Goal: Information Seeking & Learning: Learn about a topic

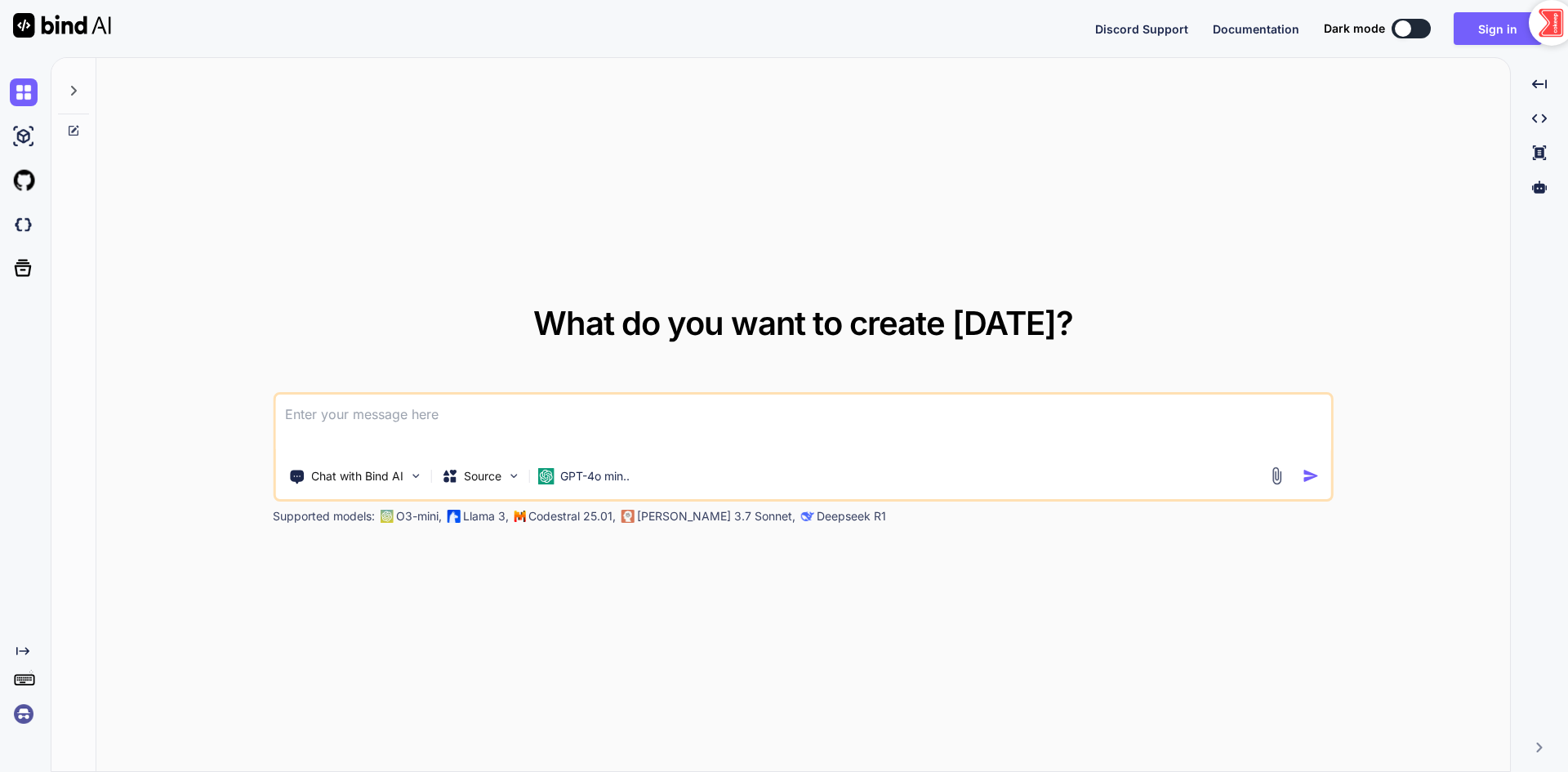
click at [1408, 29] on div at bounding box center [1403, 29] width 17 height 17
type textarea "x"
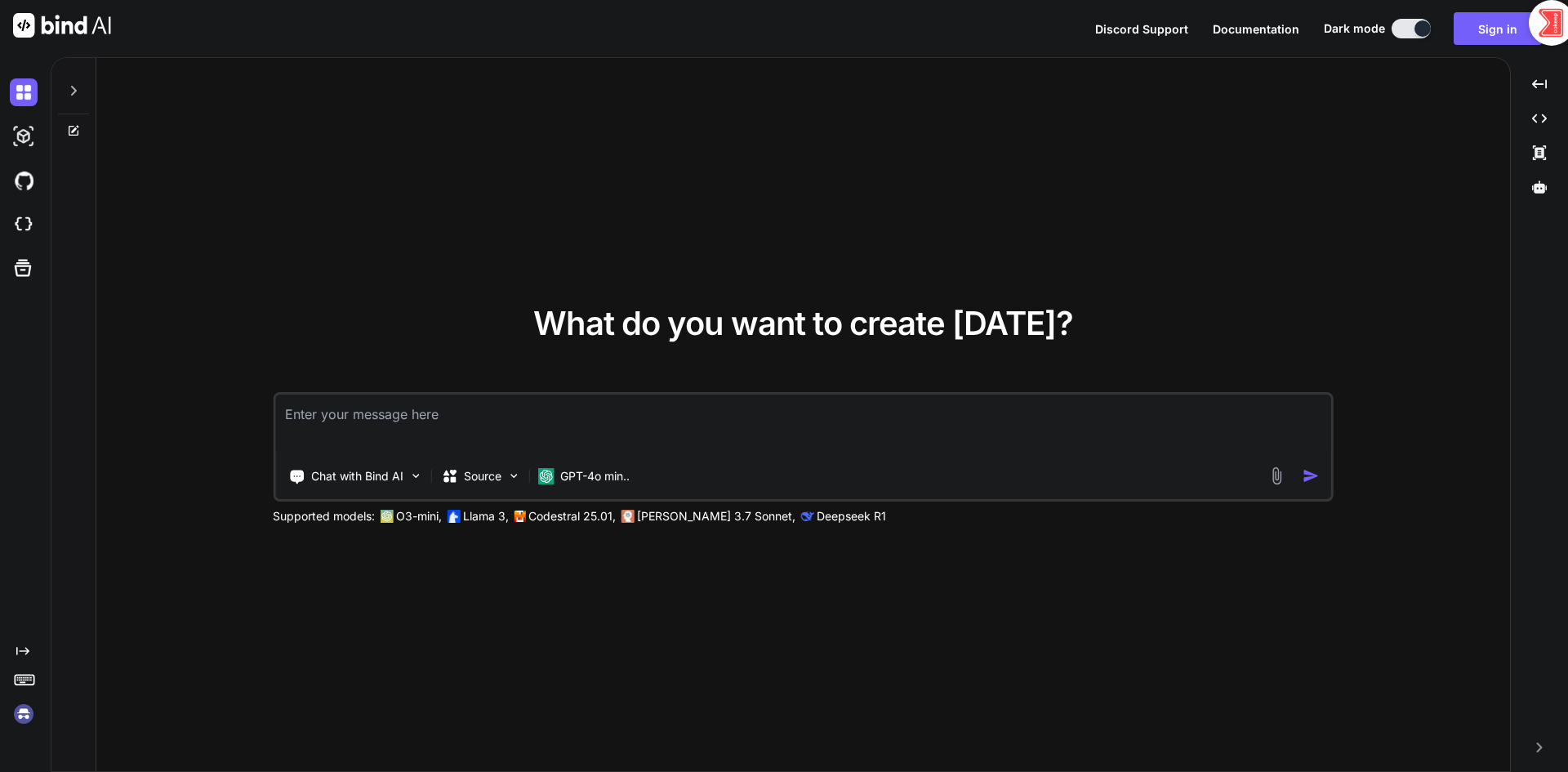
click at [603, 397] on textarea at bounding box center [804, 425] width 1056 height 61
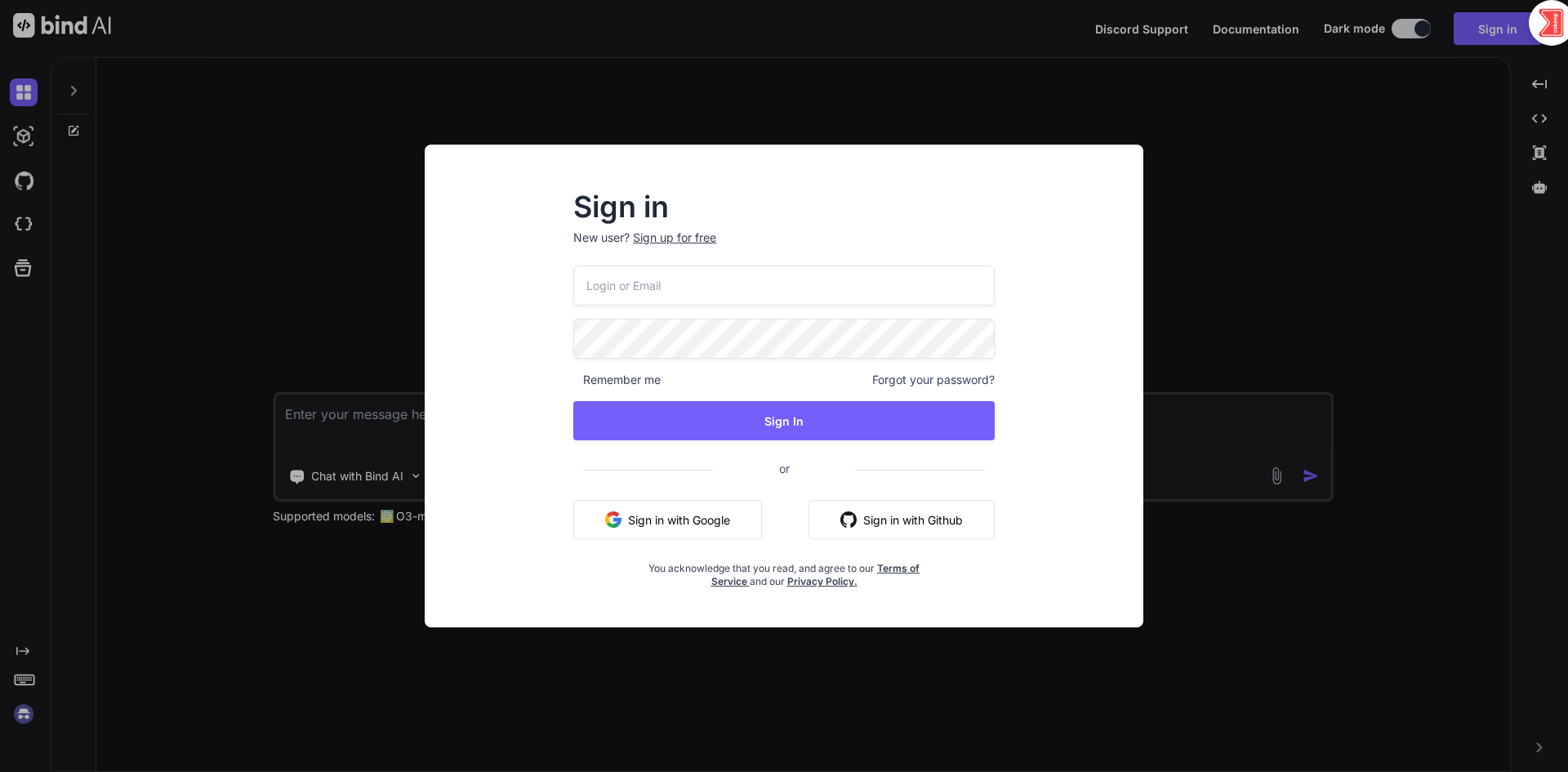
type textarea "x"
drag, startPoint x: 694, startPoint y: 514, endPoint x: 704, endPoint y: 515, distance: 10.0
click at [693, 514] on button "Sign in with Google" at bounding box center [668, 520] width 189 height 39
click at [1054, 103] on div "Sign in New user? Sign up for free Remember me Forgot your password? Sign In or…" at bounding box center [784, 386] width 1568 height 772
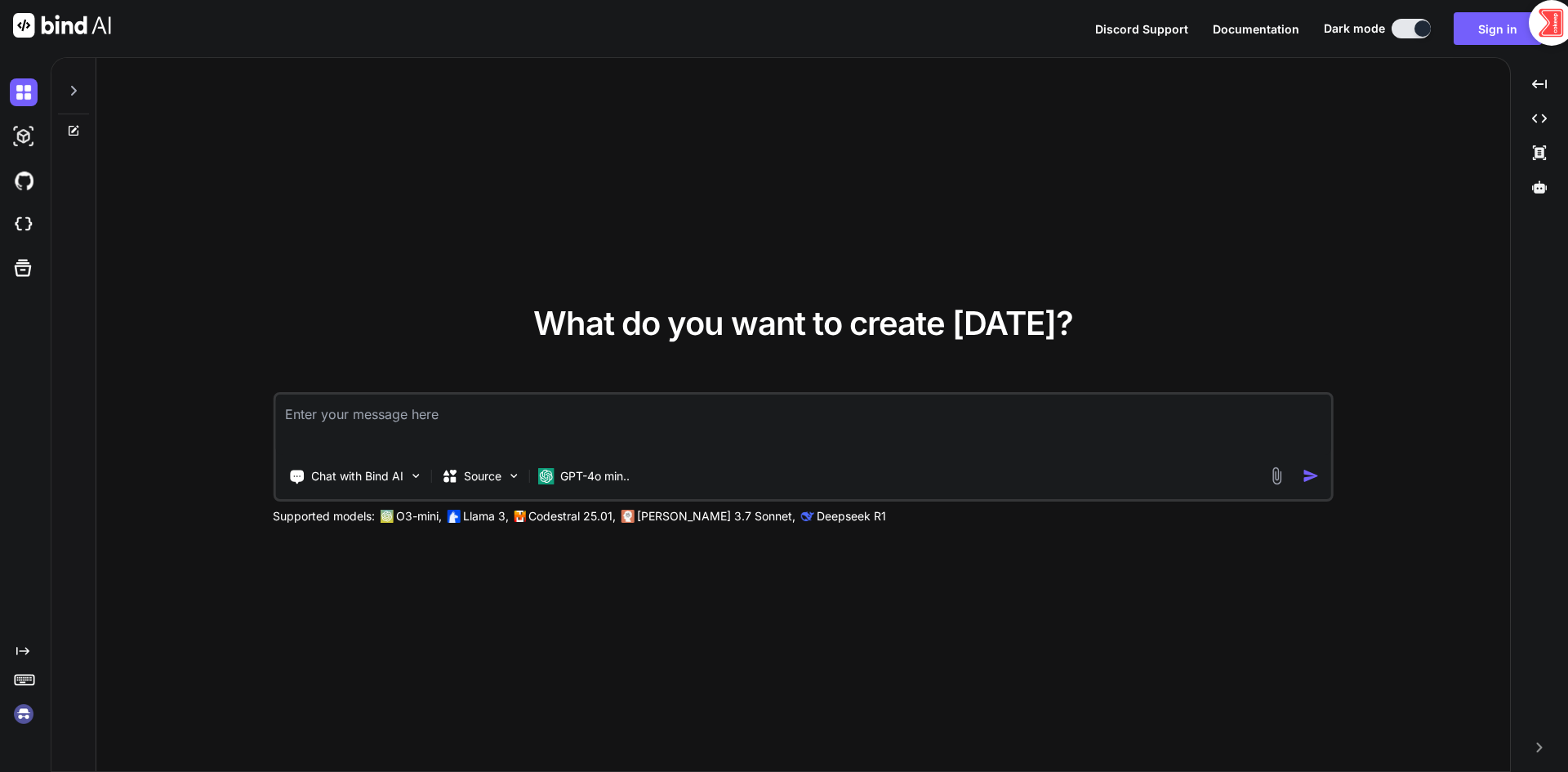
click at [1006, 231] on div "What do you want to create today? Chat with Bind AI Source GPT-4o min.. Support…" at bounding box center [804, 415] width 1413 height 715
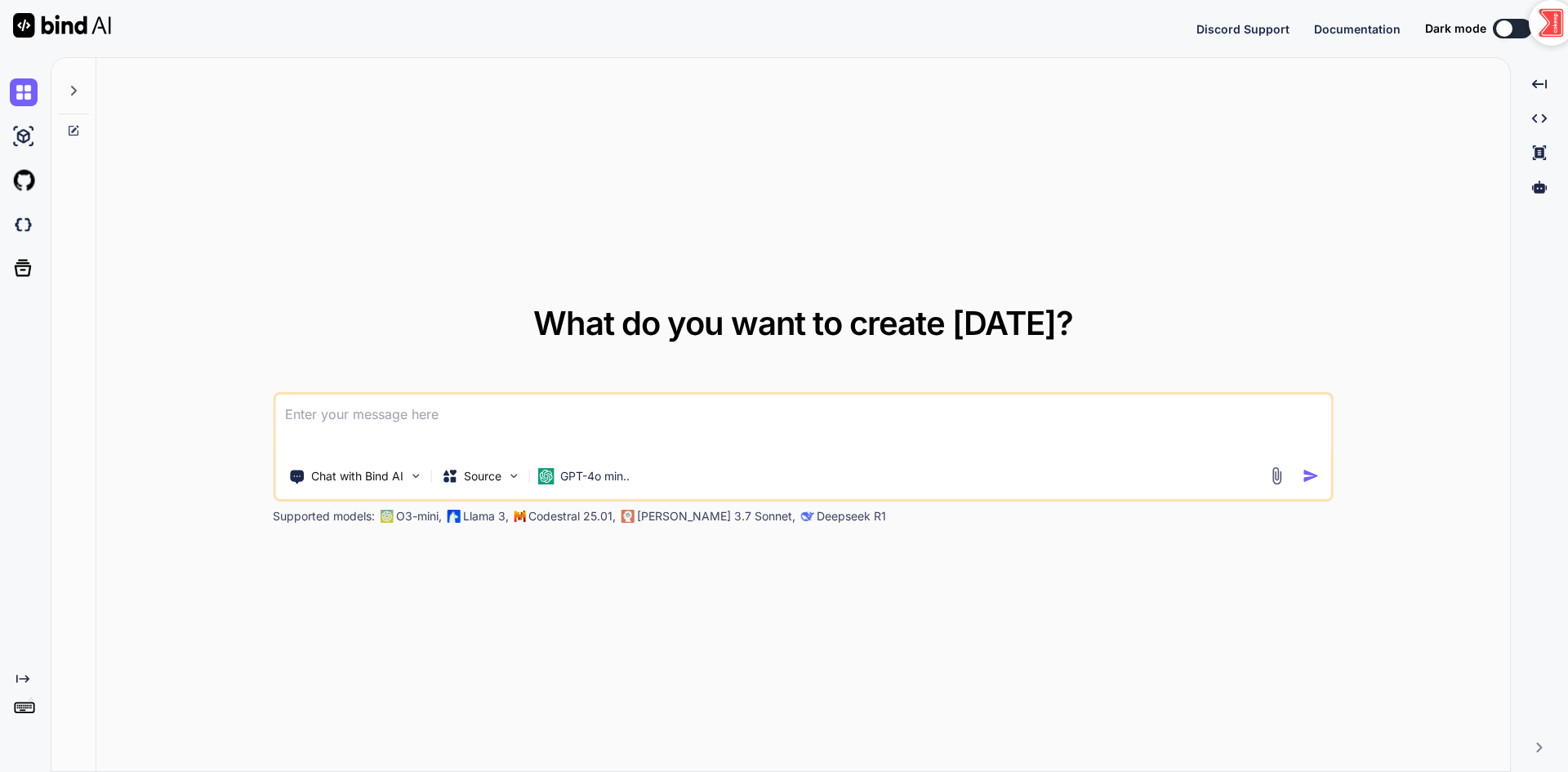
click at [1130, 435] on textarea at bounding box center [804, 425] width 1056 height 61
drag, startPoint x: 1548, startPoint y: 22, endPoint x: 1554, endPoint y: 43, distance: 21.8
click at [1554, 144] on icon at bounding box center [1545, 156] width 20 height 24
type textarea "x"
click at [953, 422] on textarea at bounding box center [804, 425] width 1056 height 61
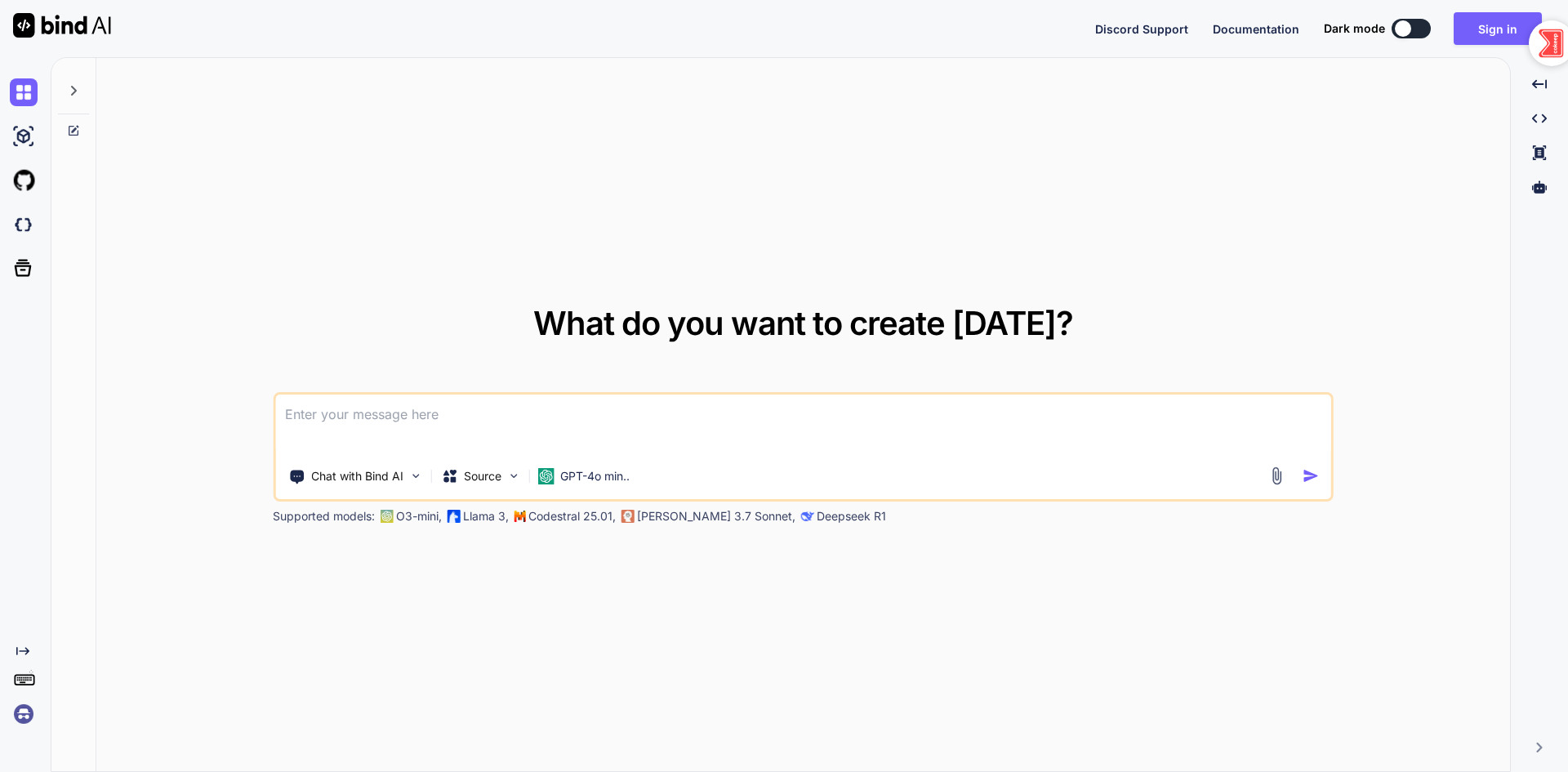
type textarea "x"
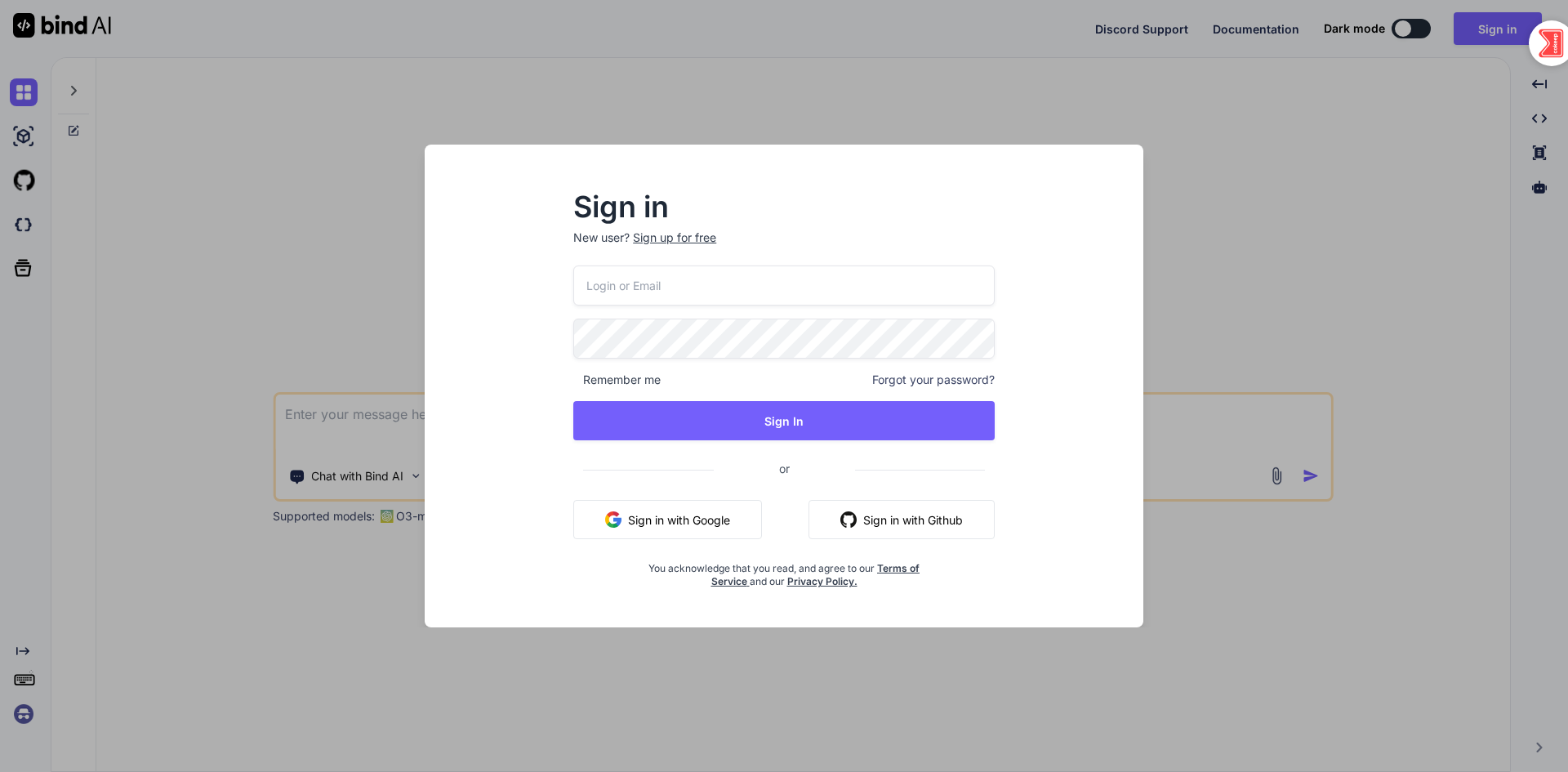
click at [725, 513] on button "Sign in with Google" at bounding box center [668, 520] width 189 height 39
click at [646, 518] on button "Sign in with Google" at bounding box center [668, 520] width 189 height 39
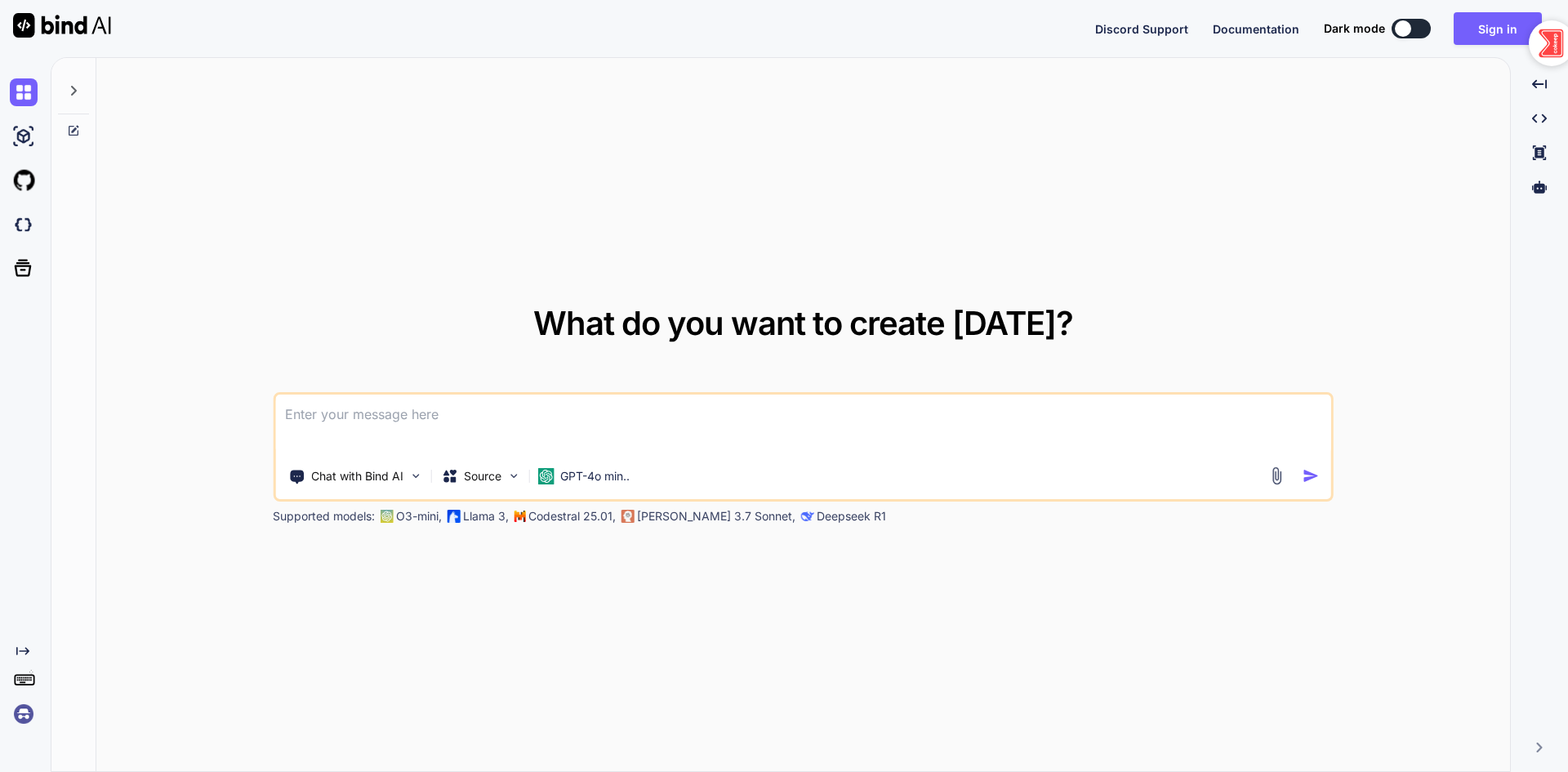
click at [688, 426] on textarea at bounding box center [804, 425] width 1056 height 61
click at [411, 413] on textarea at bounding box center [804, 425] width 1056 height 61
click at [1479, 35] on button "Sign in" at bounding box center [1497, 28] width 88 height 33
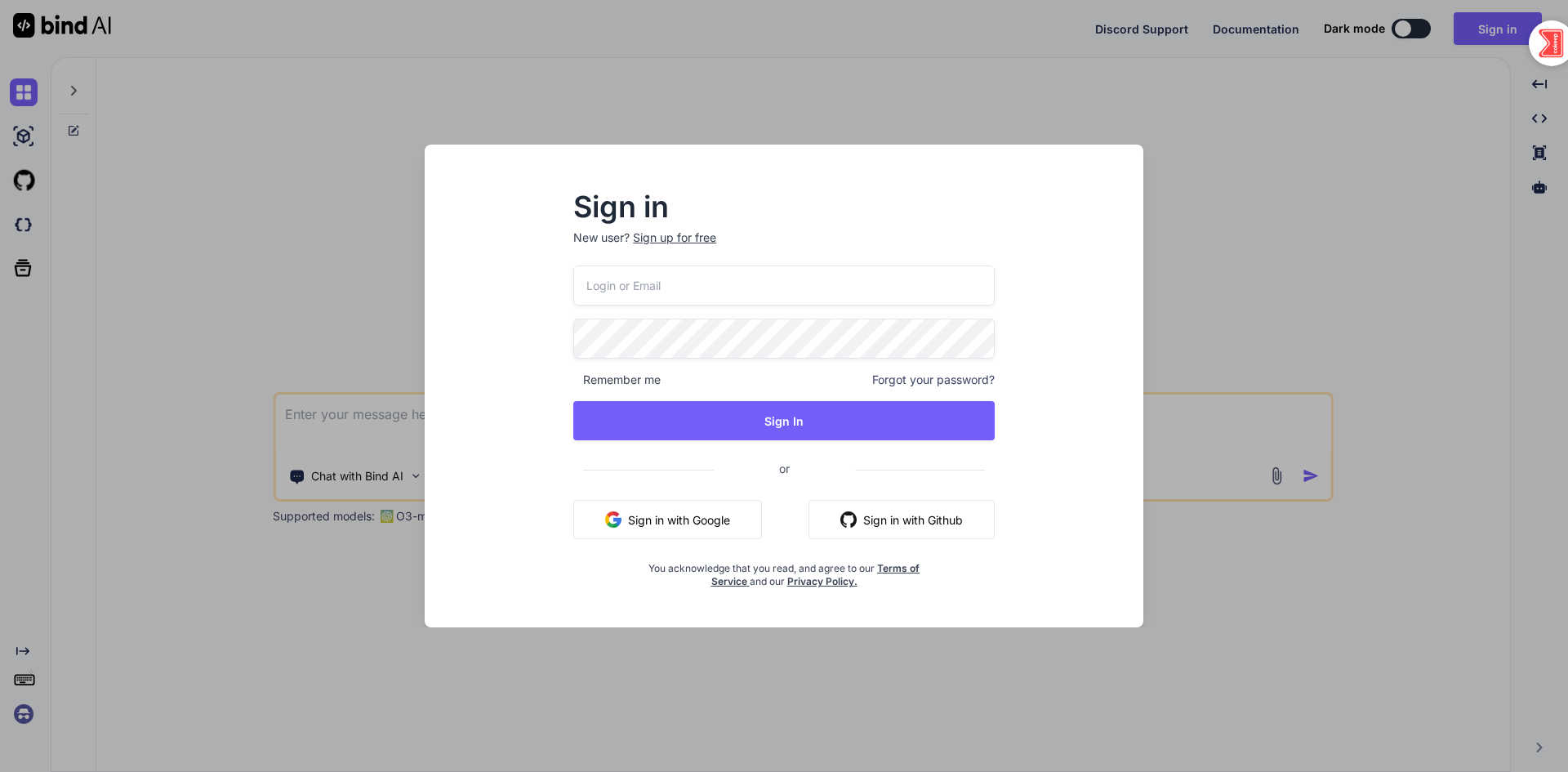
click at [733, 517] on button "Sign in with Google" at bounding box center [668, 520] width 189 height 39
click at [697, 522] on button "Sign in with Google" at bounding box center [668, 520] width 189 height 39
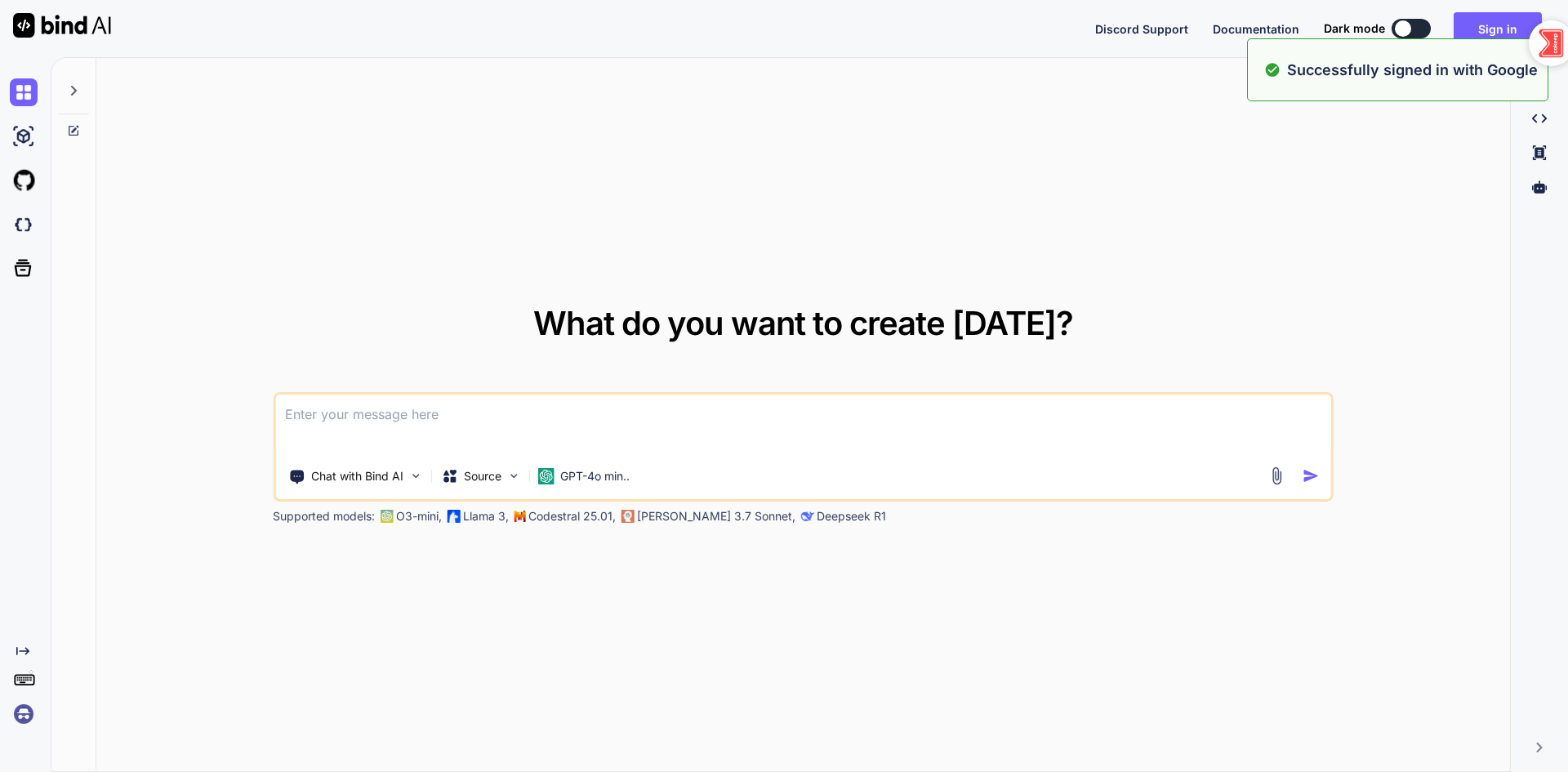
type textarea "x"
click at [842, 430] on textarea at bounding box center [804, 425] width 1056 height 61
type textarea "ư"
type textarea "x"
type textarea "w"
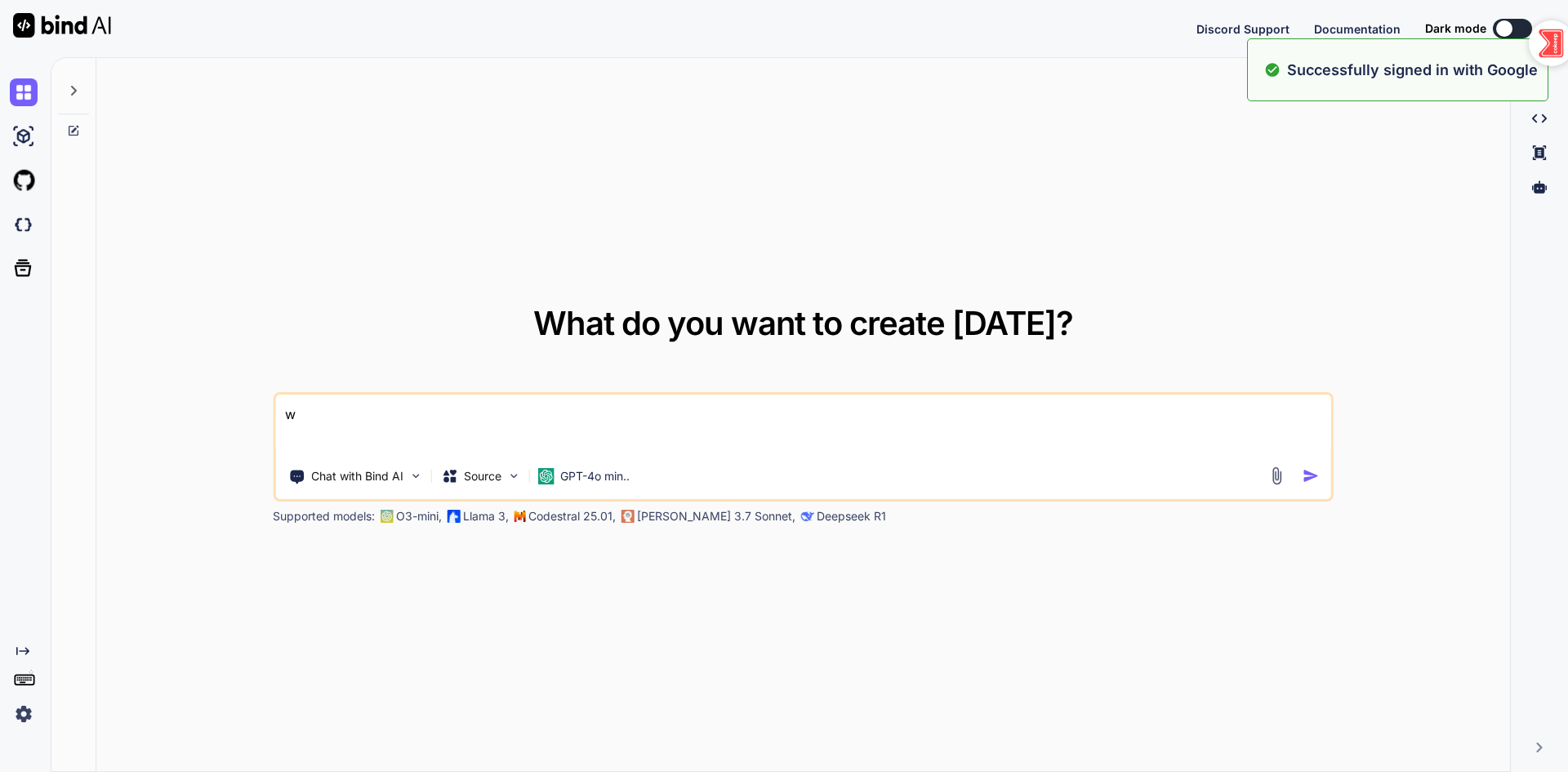
type textarea "x"
type textarea "wh"
type textarea "x"
type textarea "wha"
type textarea "x"
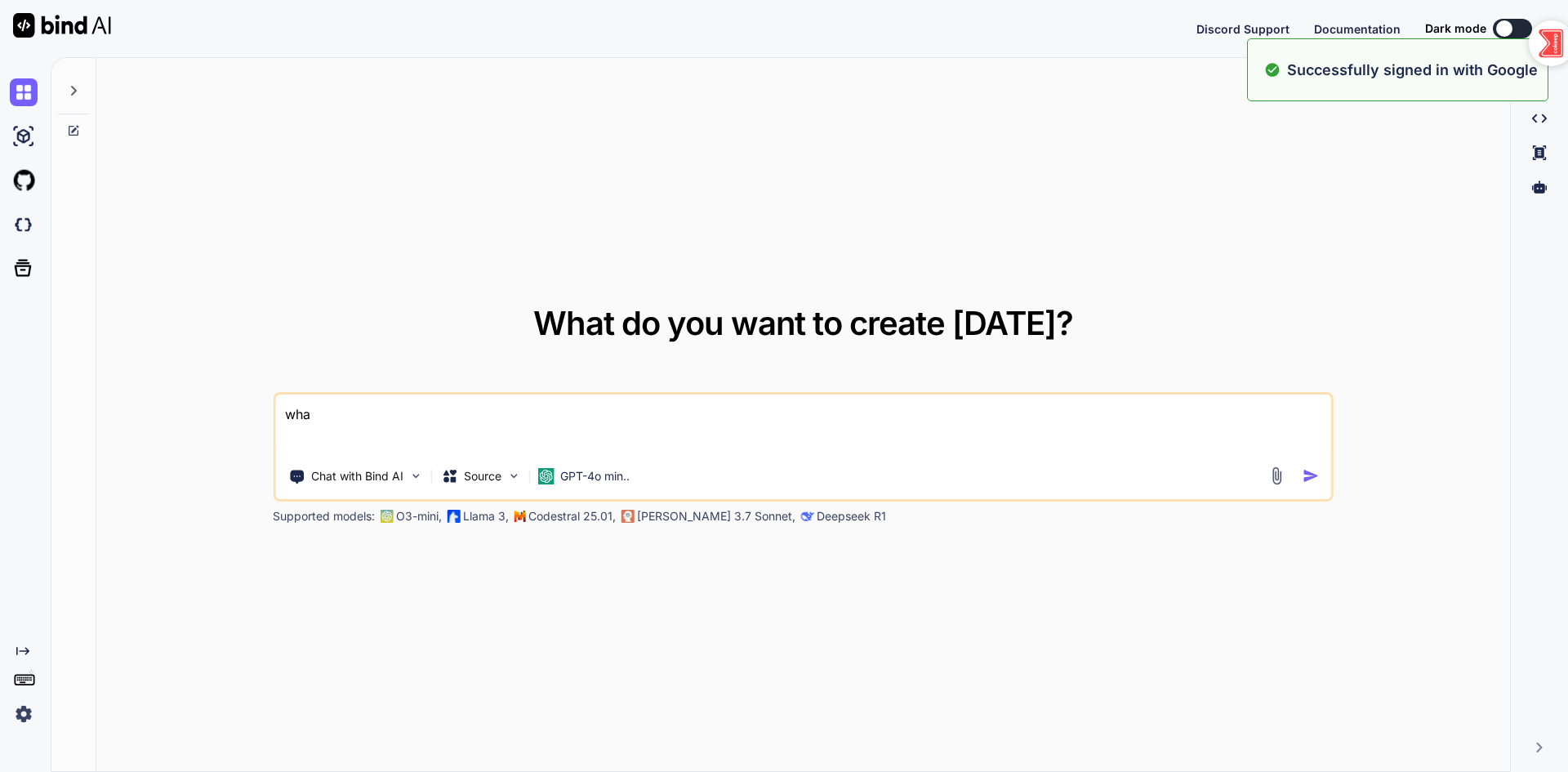
type textarea "what"
type textarea "x"
type textarea "what"
type textarea "x"
type textarea "what c"
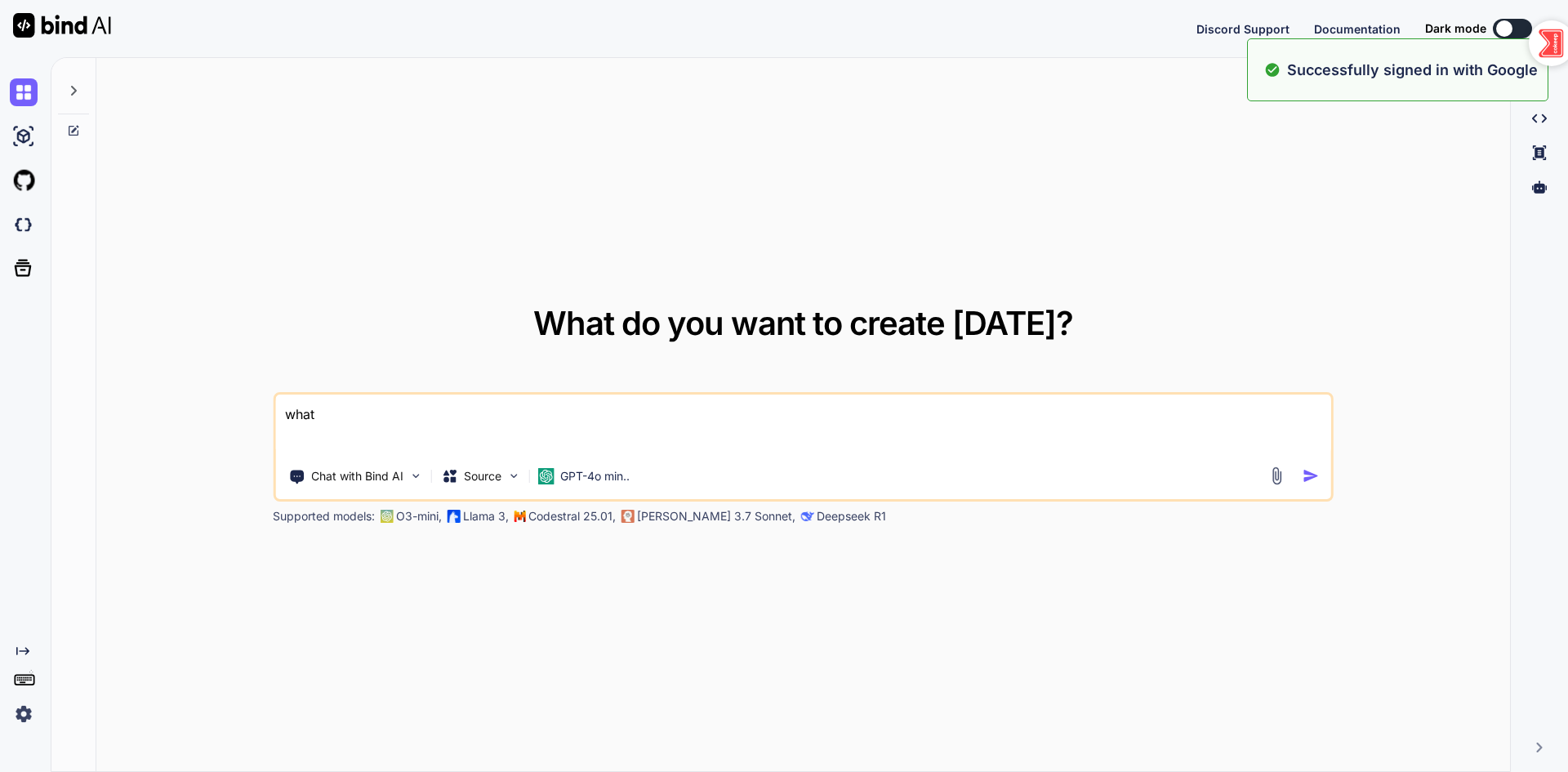
type textarea "x"
type textarea "what ca"
type textarea "x"
type textarea "what can"
type textarea "x"
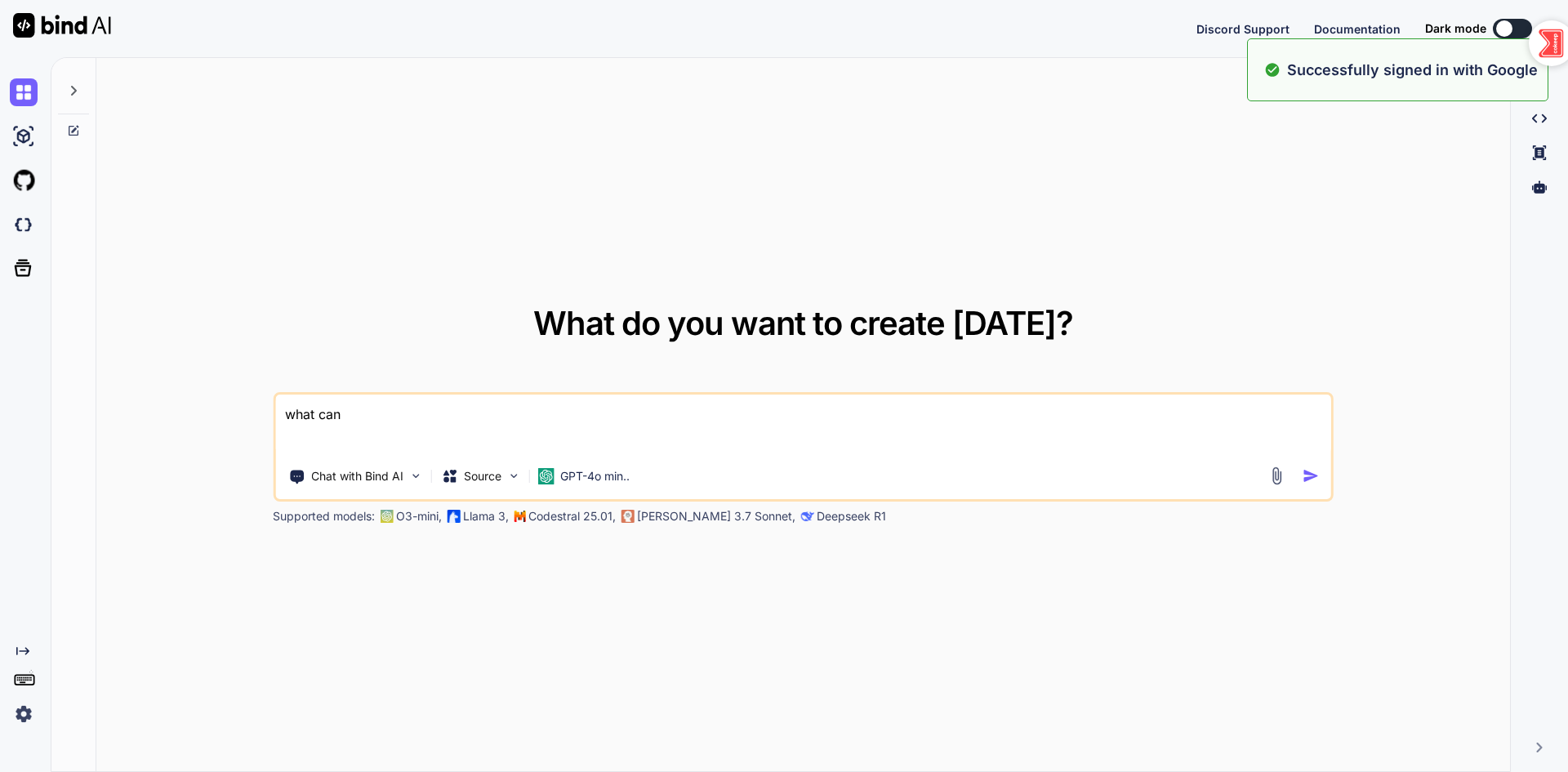
type textarea "what can"
type textarea "x"
type textarea "what can y"
type textarea "x"
type textarea "what can yo"
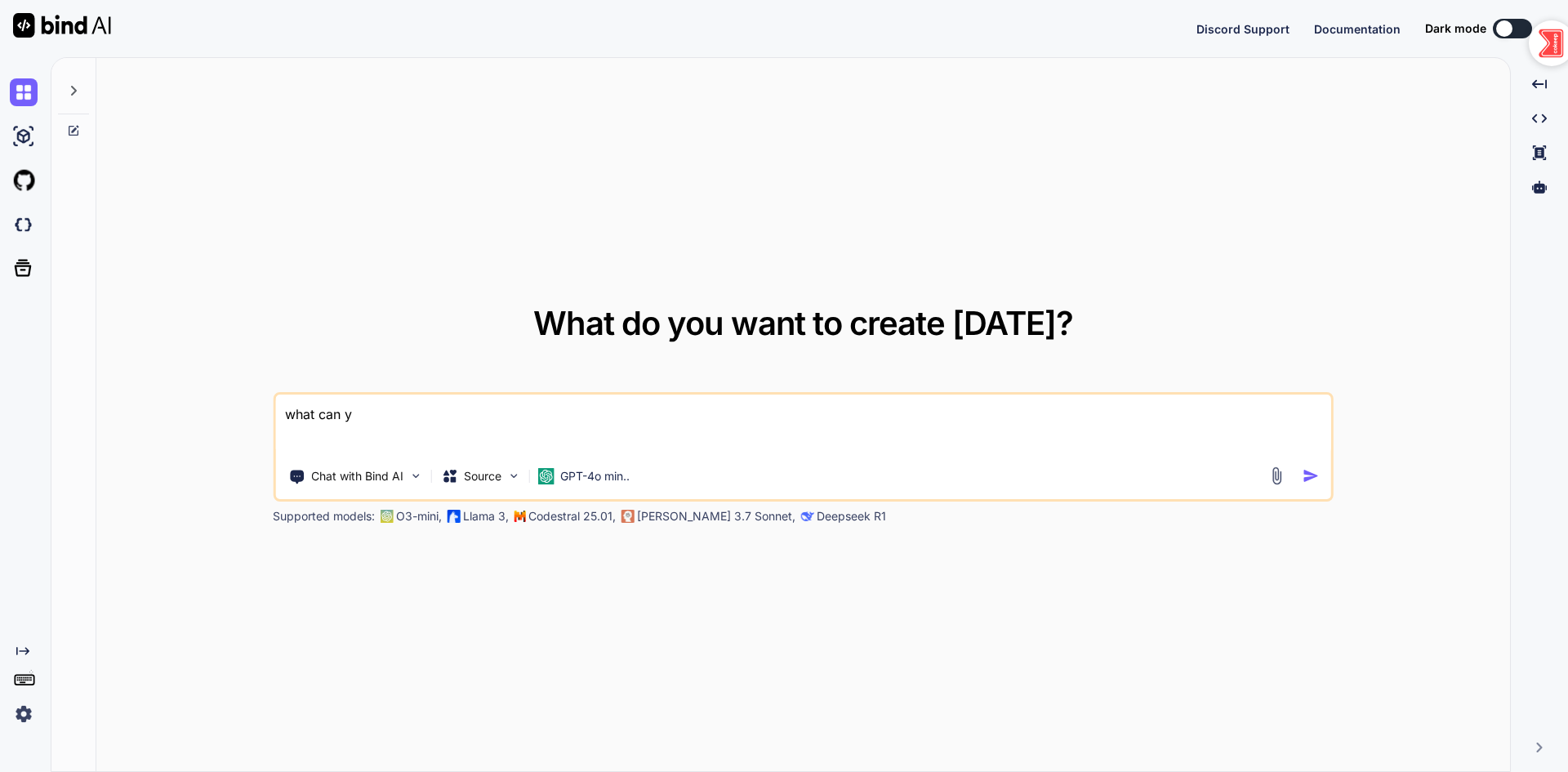
type textarea "x"
type textarea "what can you"
type textarea "x"
type textarea "what can you"
type textarea "x"
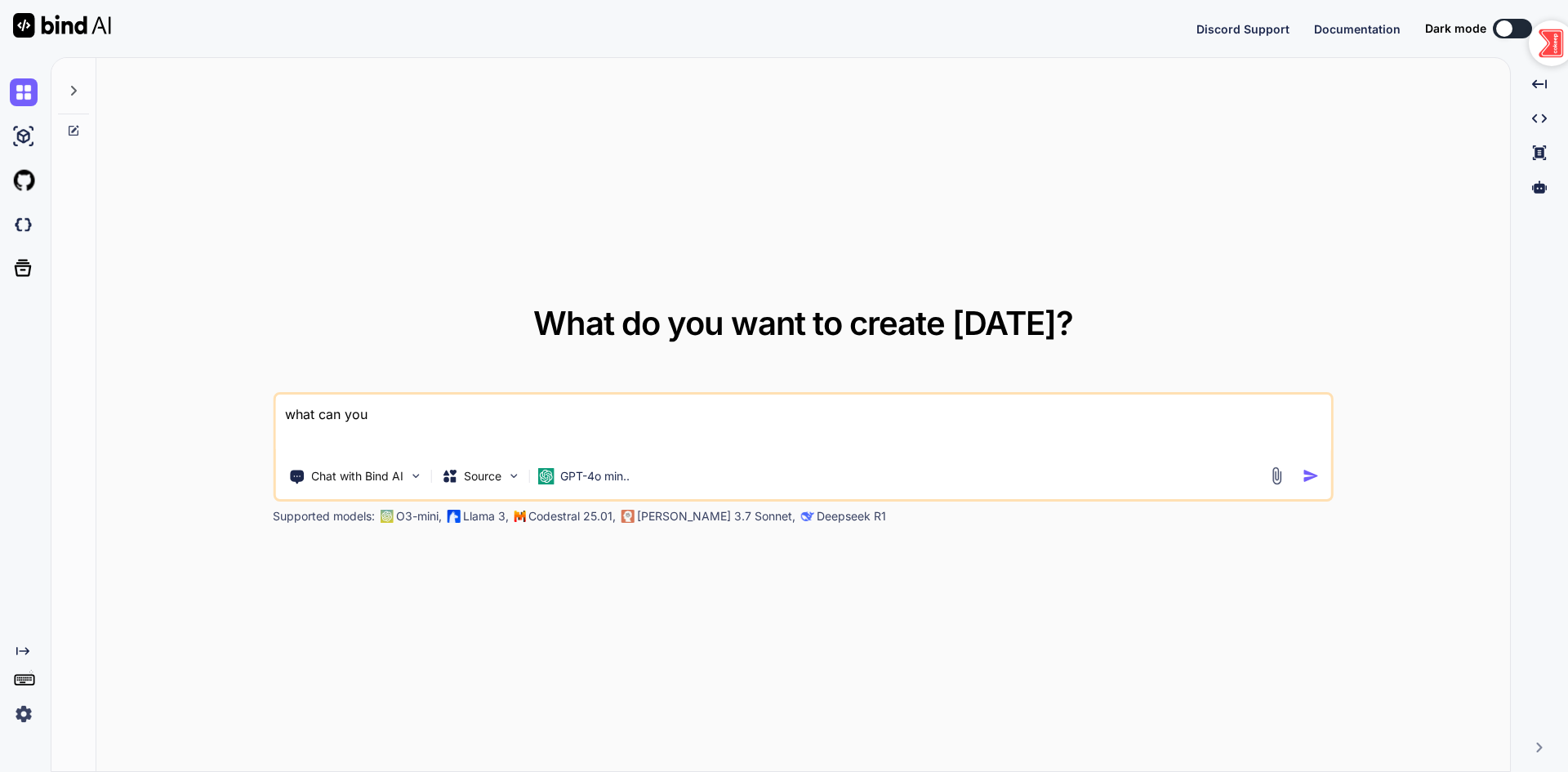
type textarea "what can you d"
type textarea "x"
type textarea "what can you do"
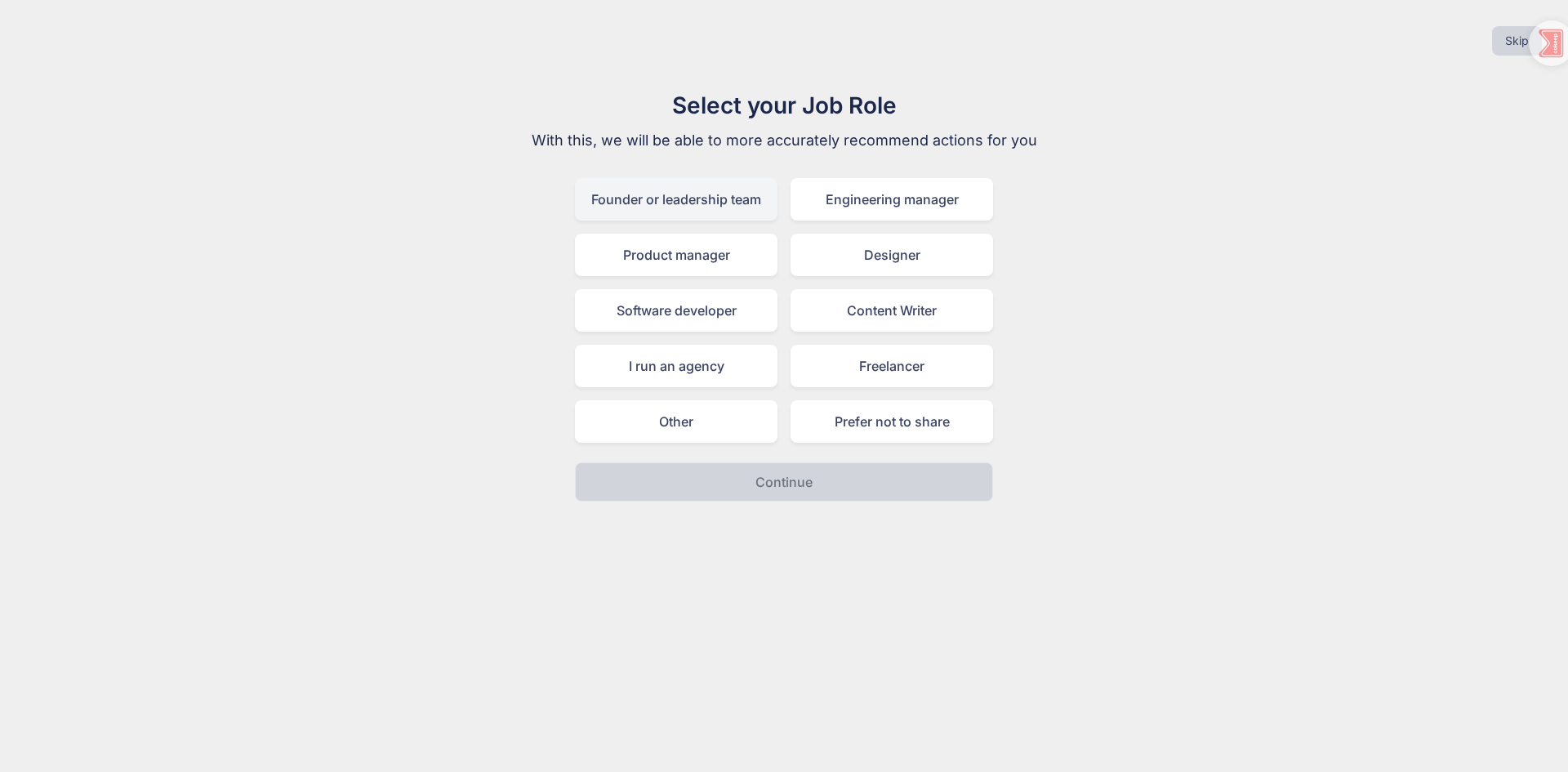
click at [702, 217] on div "Founder or leadership team" at bounding box center [677, 199] width 203 height 43
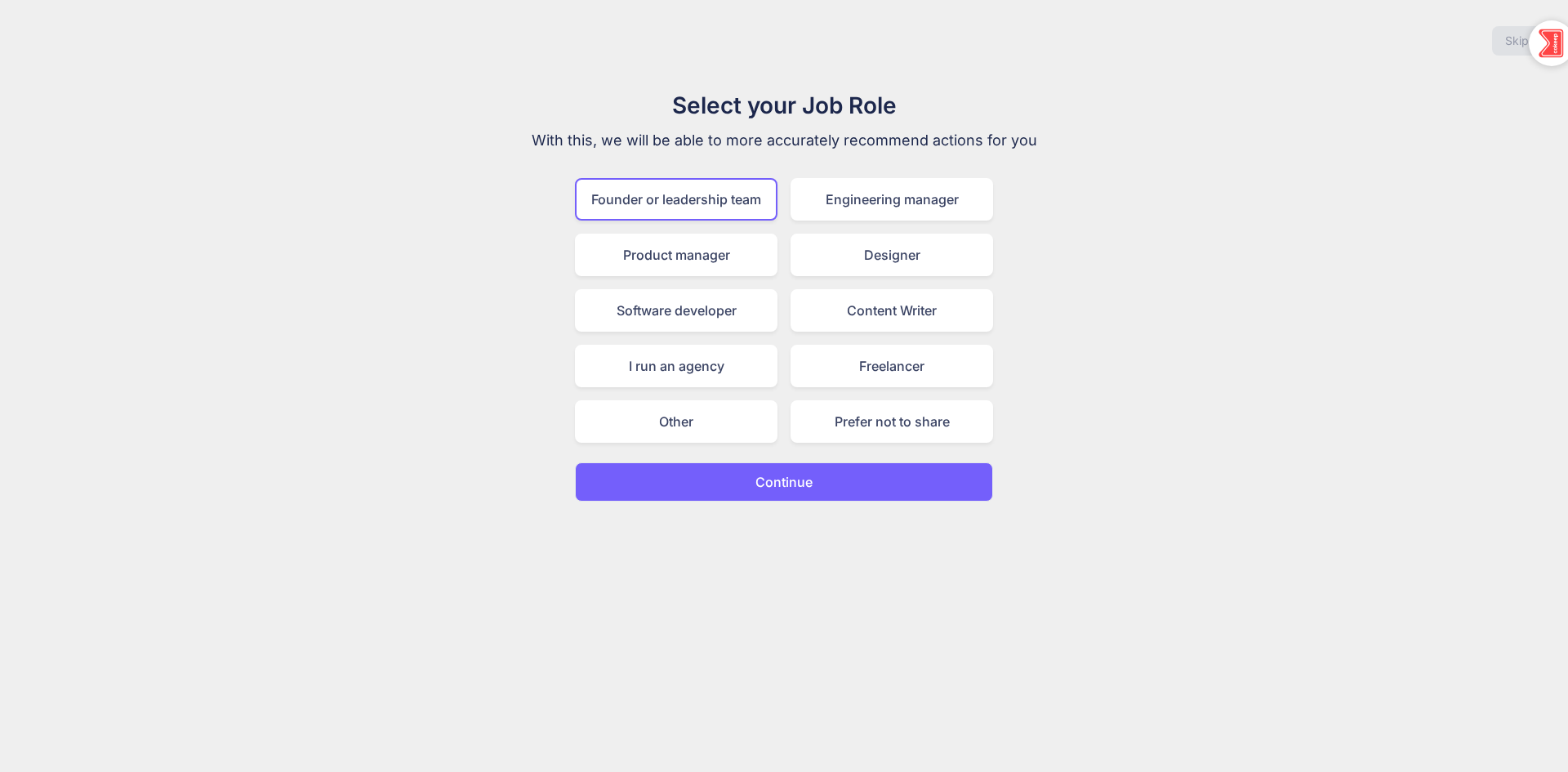
click at [885, 478] on button "Continue" at bounding box center [784, 481] width 418 height 39
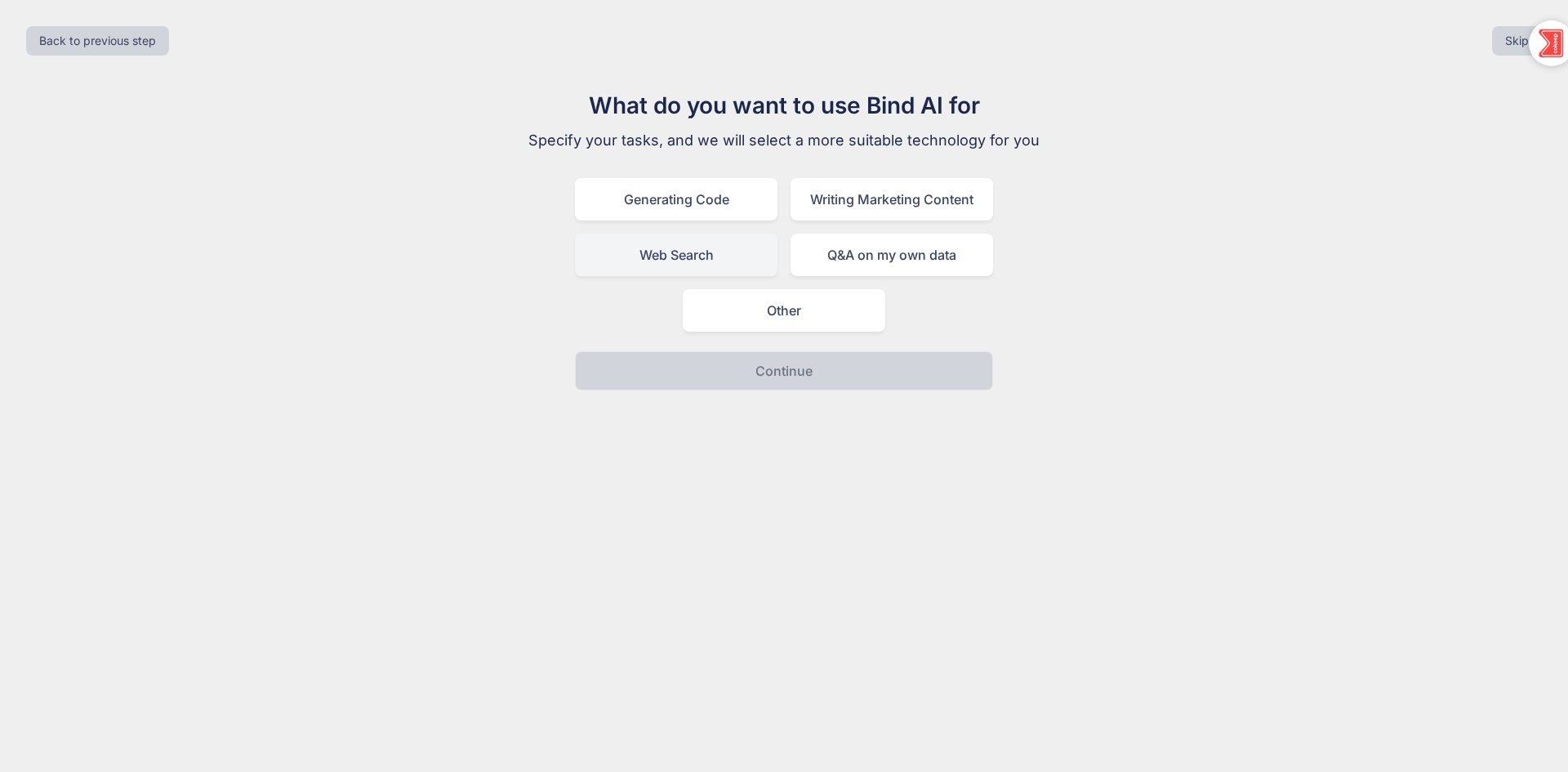
click at [728, 259] on div "Web Search" at bounding box center [677, 255] width 203 height 43
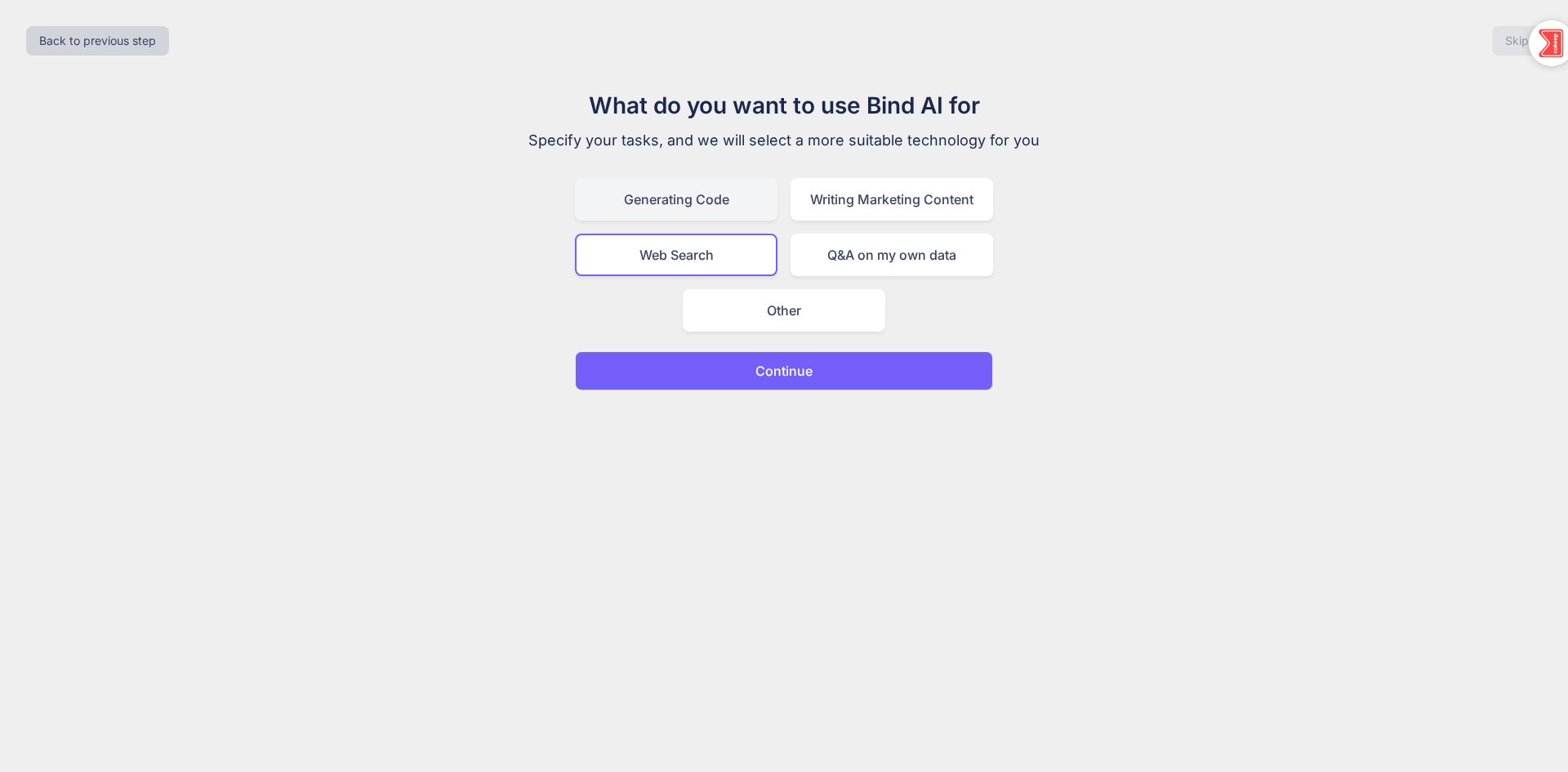
click at [732, 203] on div "Generating Code" at bounding box center [677, 199] width 203 height 43
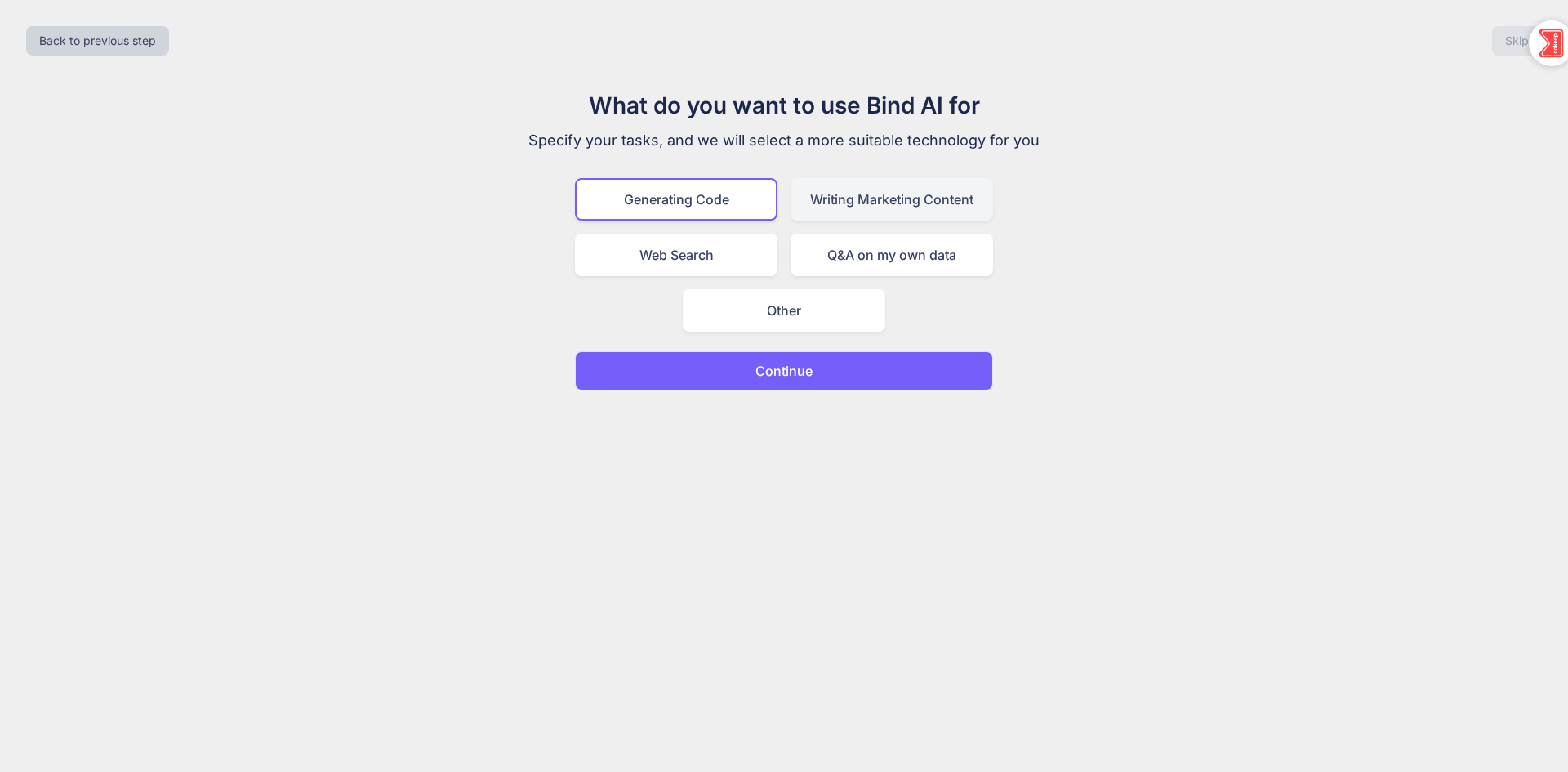
click at [872, 192] on div "Writing Marketing Content" at bounding box center [892, 199] width 203 height 43
click at [713, 262] on div "Web Search" at bounding box center [677, 255] width 203 height 43
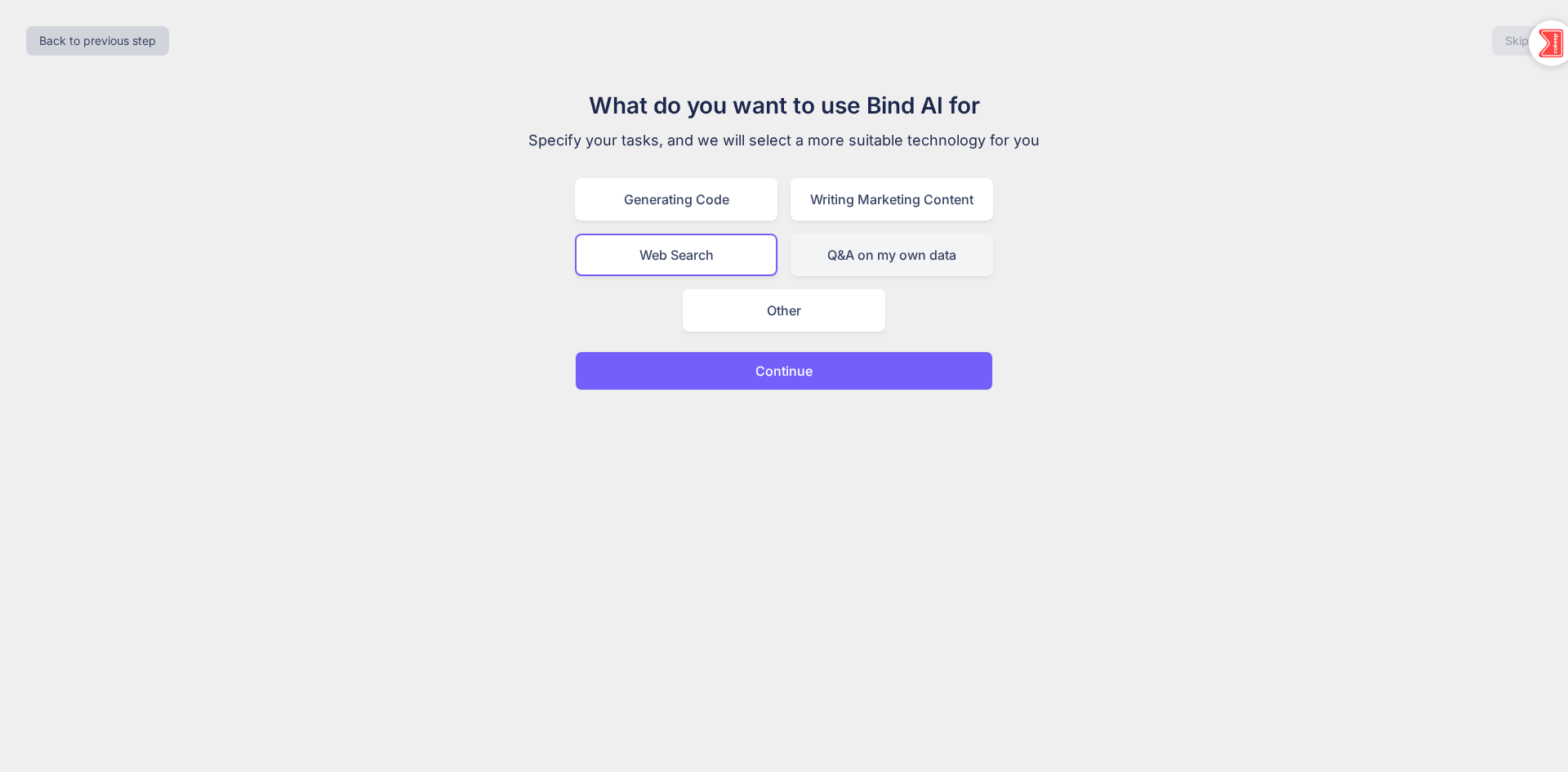
click at [858, 264] on div "Q&A on my own data" at bounding box center [892, 255] width 203 height 43
click at [707, 169] on div "What do you want to use Bind AI for Specify your tasks, and we will select a mo…" at bounding box center [783, 239] width 548 height 303
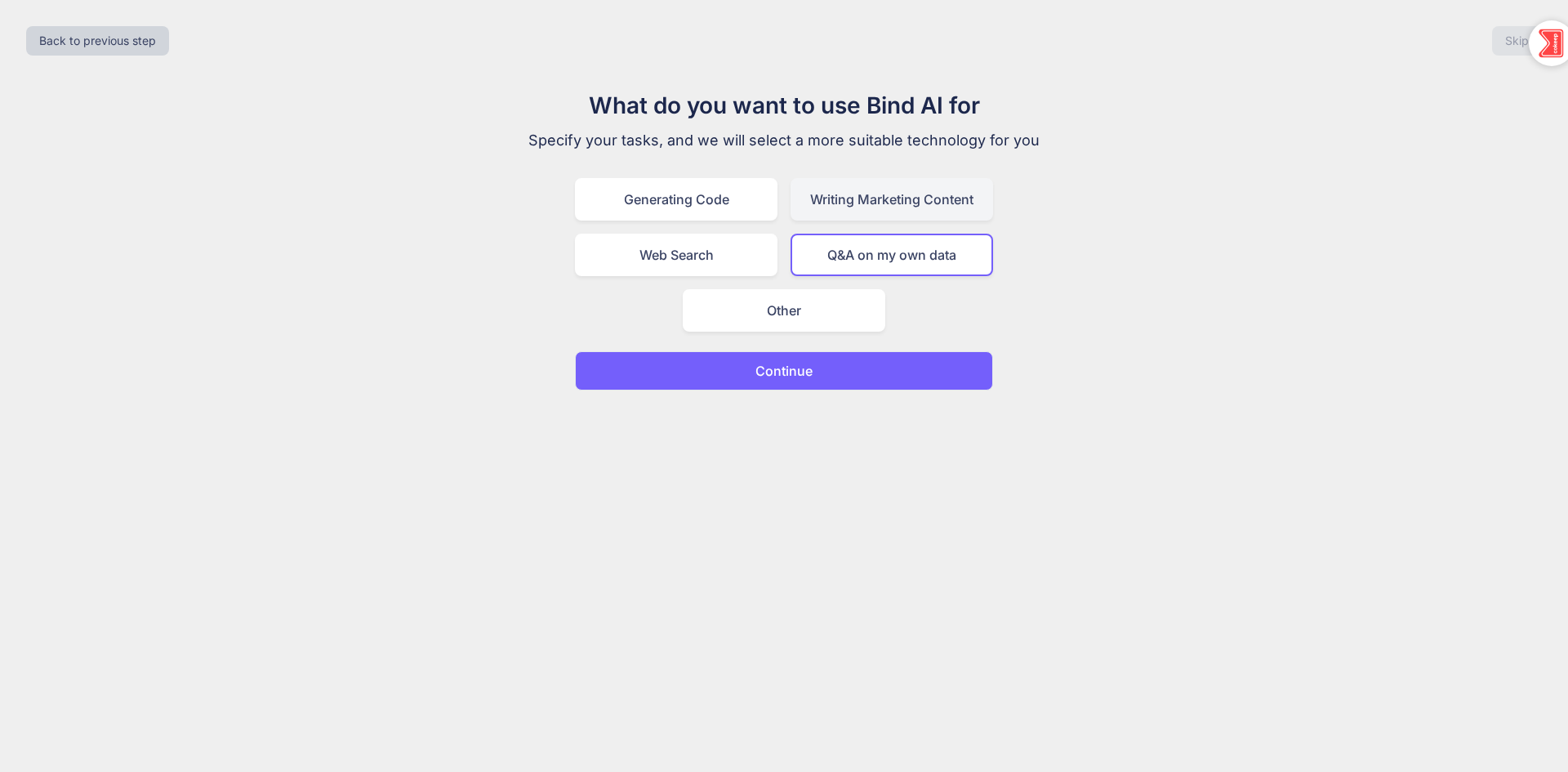
click at [833, 193] on div "Writing Marketing Content" at bounding box center [892, 199] width 203 height 43
click at [950, 367] on button "Continue" at bounding box center [784, 371] width 418 height 39
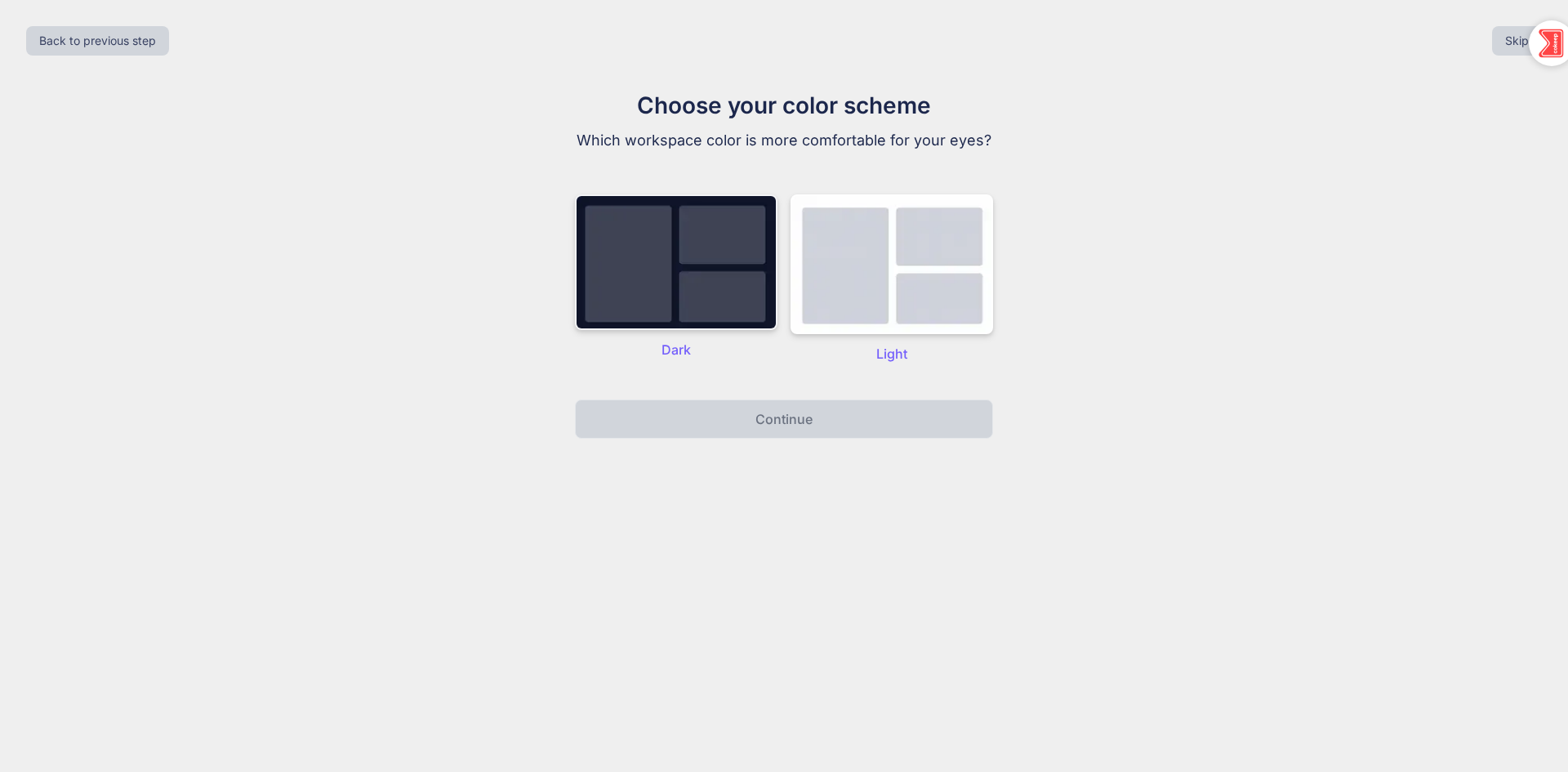
click at [735, 267] on img at bounding box center [677, 263] width 203 height 136
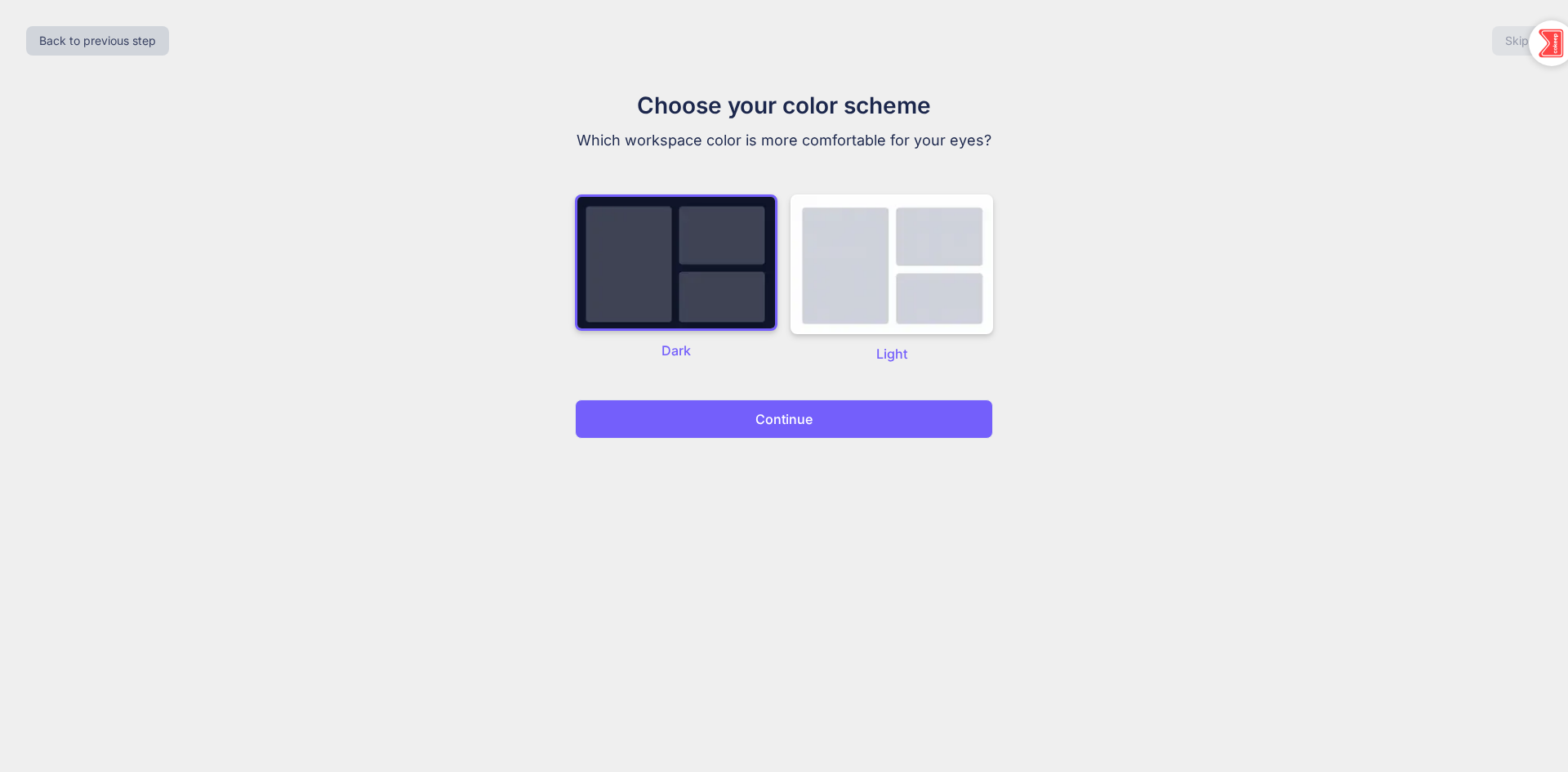
click at [944, 429] on button "Continue" at bounding box center [784, 419] width 418 height 39
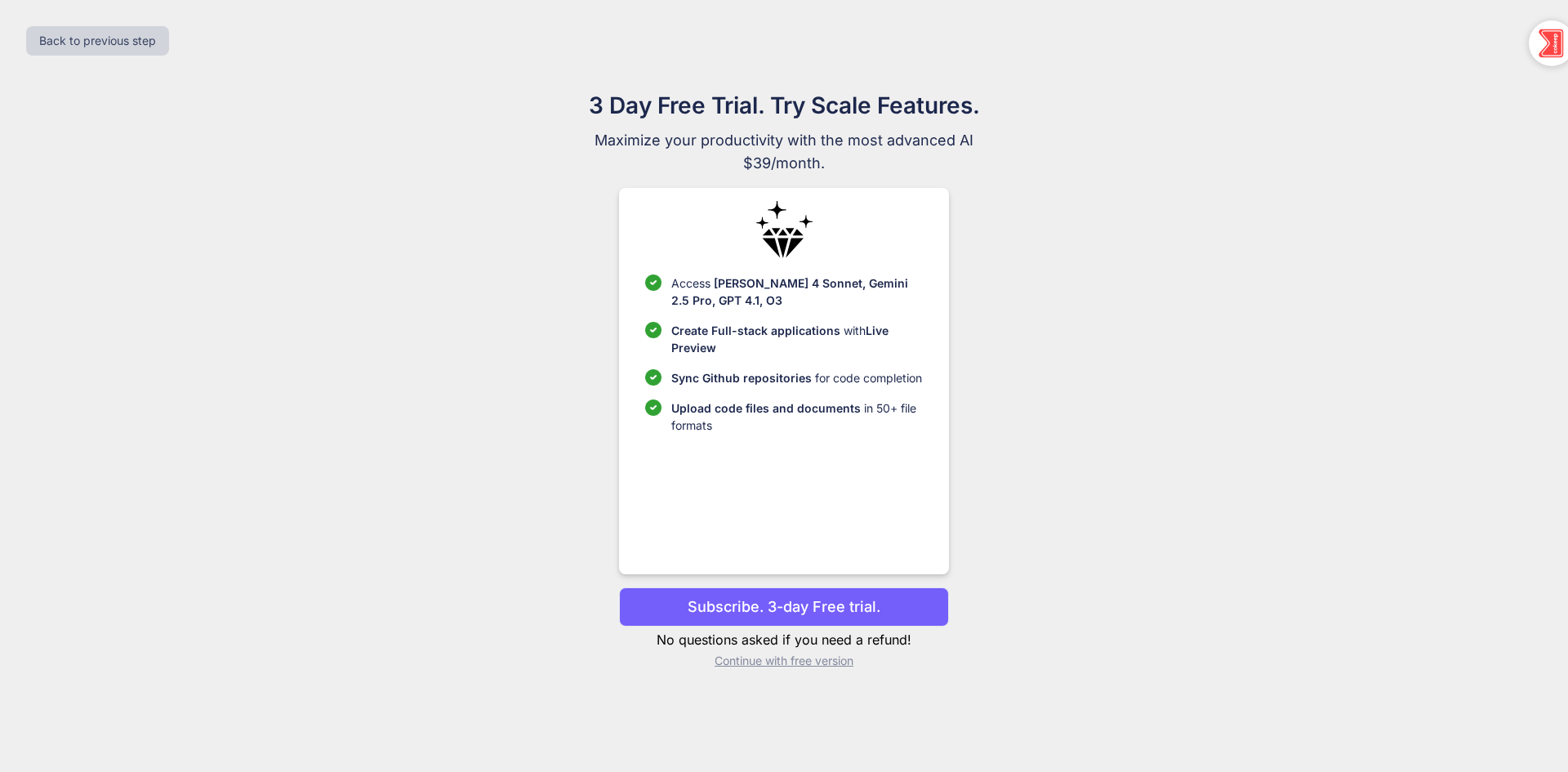
click at [763, 666] on p "Continue with free version" at bounding box center [783, 661] width 329 height 17
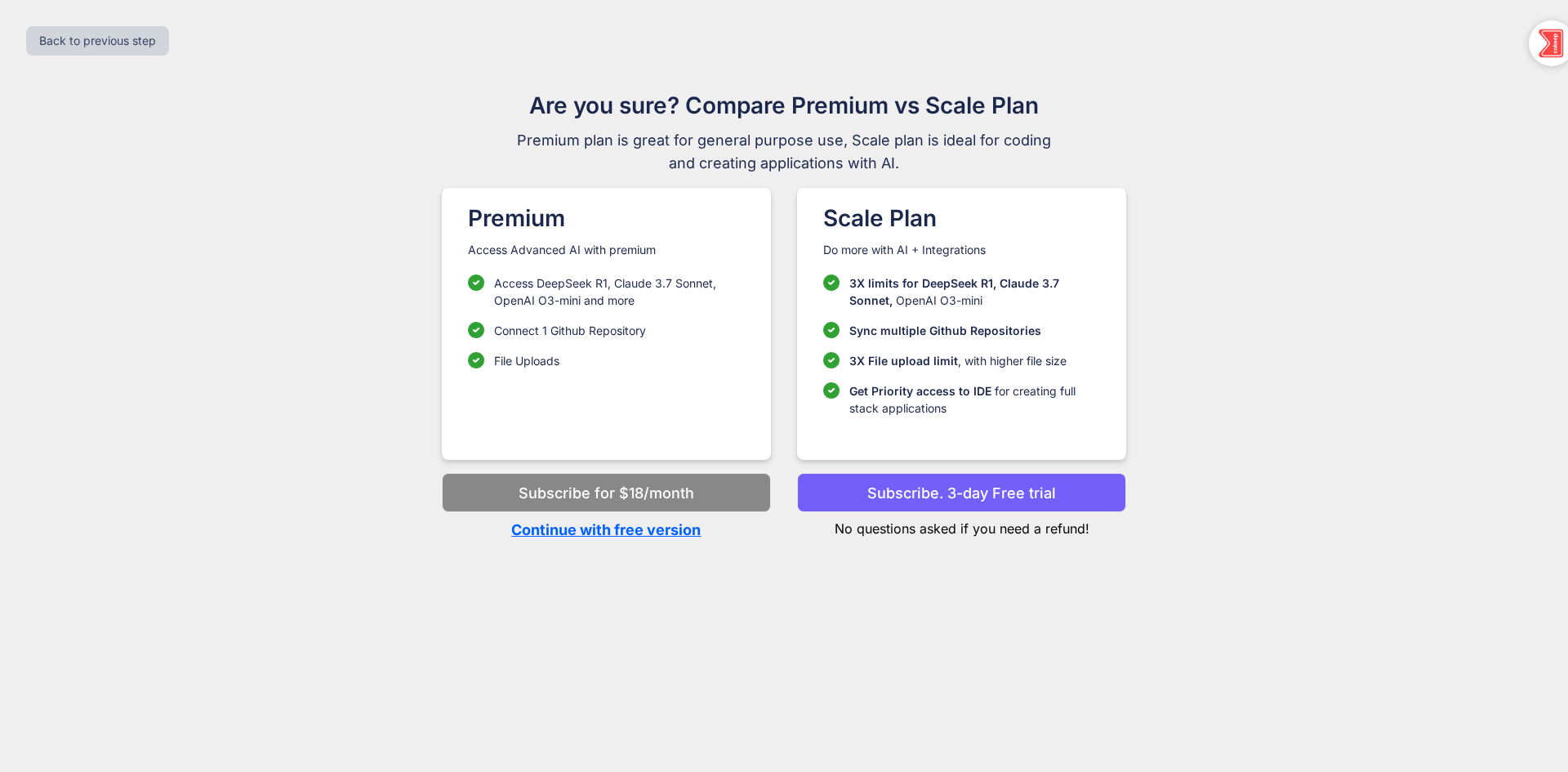
click at [509, 216] on h1 "Premium" at bounding box center [606, 218] width 277 height 34
click at [814, 227] on div "Scale Plan Do more with AI + Integrations 3X limits for DeepSeek R1, [PERSON_NA…" at bounding box center [961, 324] width 329 height 272
click at [676, 535] on p "Continue with free version" at bounding box center [606, 530] width 329 height 22
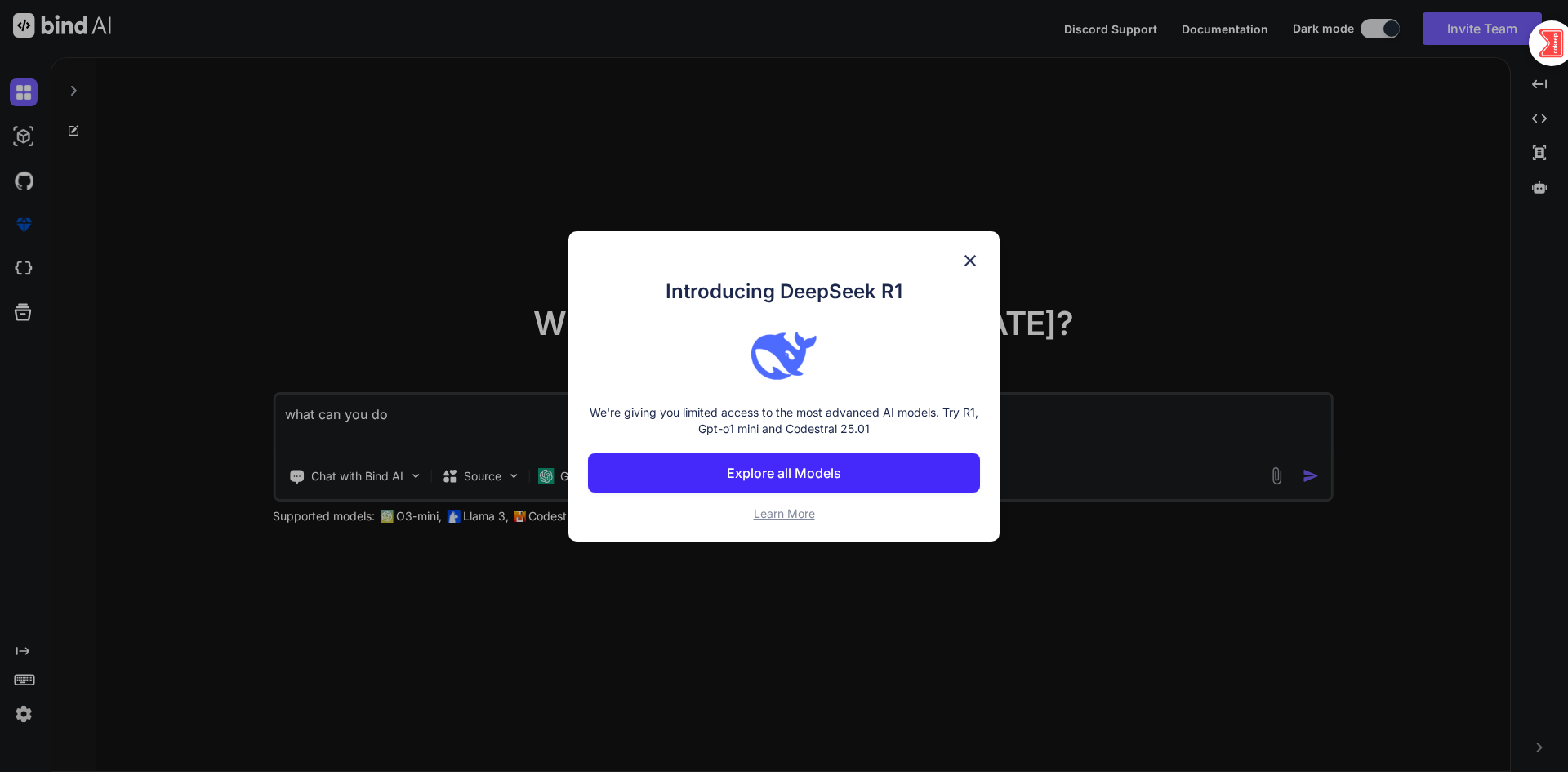
click at [976, 252] on img at bounding box center [970, 260] width 20 height 20
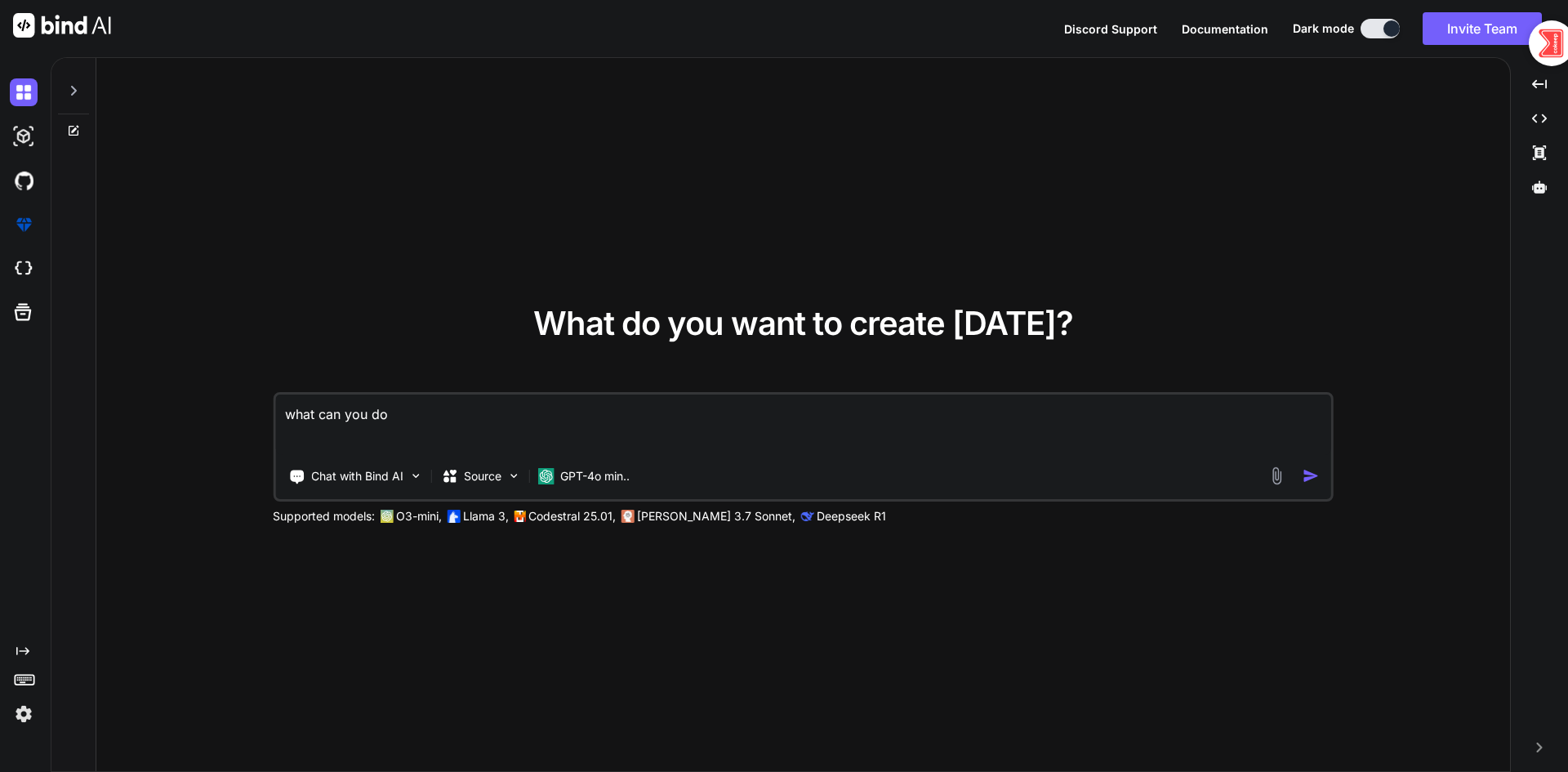
click at [782, 443] on textarea "what can you do" at bounding box center [804, 425] width 1056 height 61
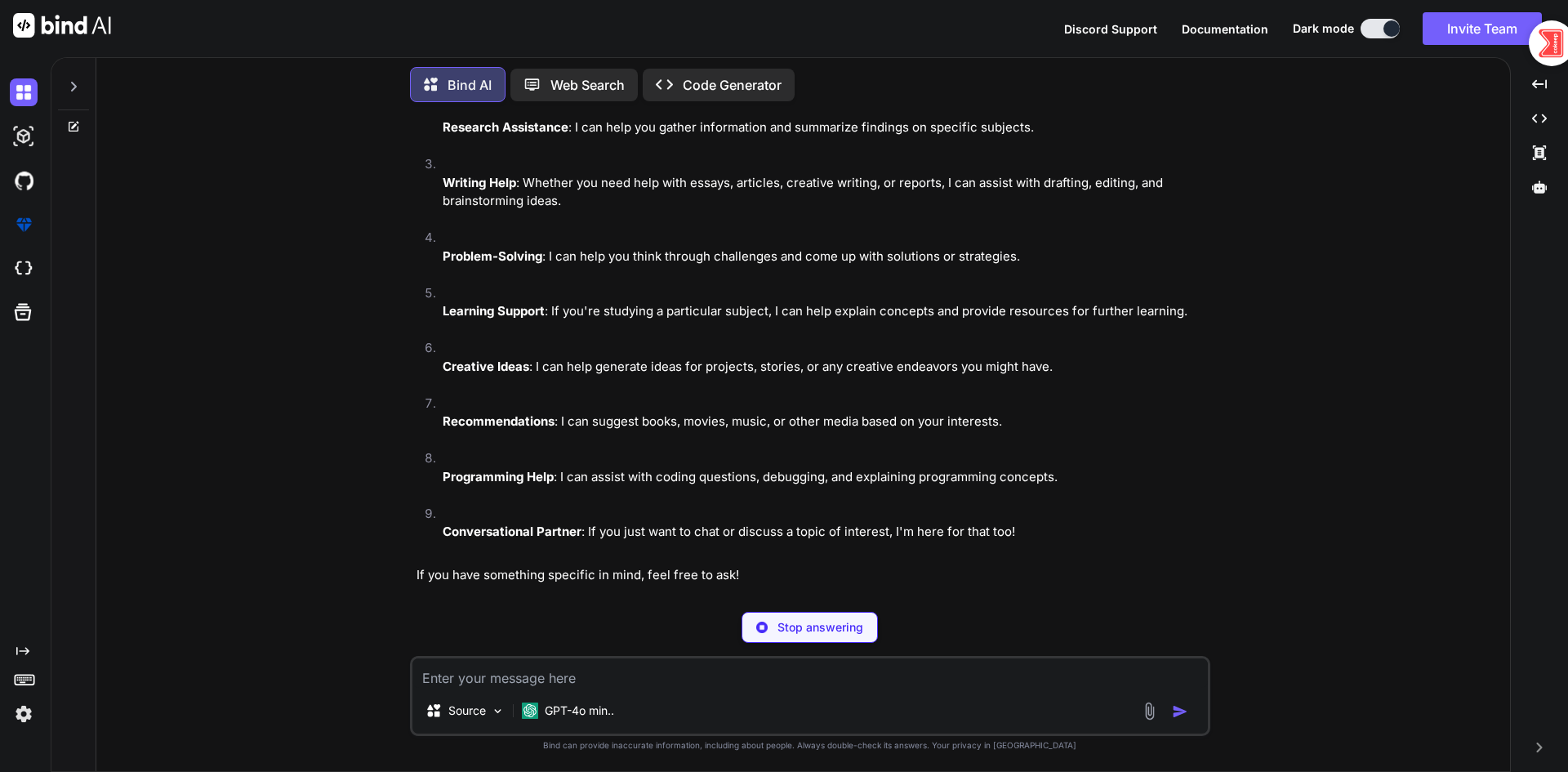
scroll to position [150, 0]
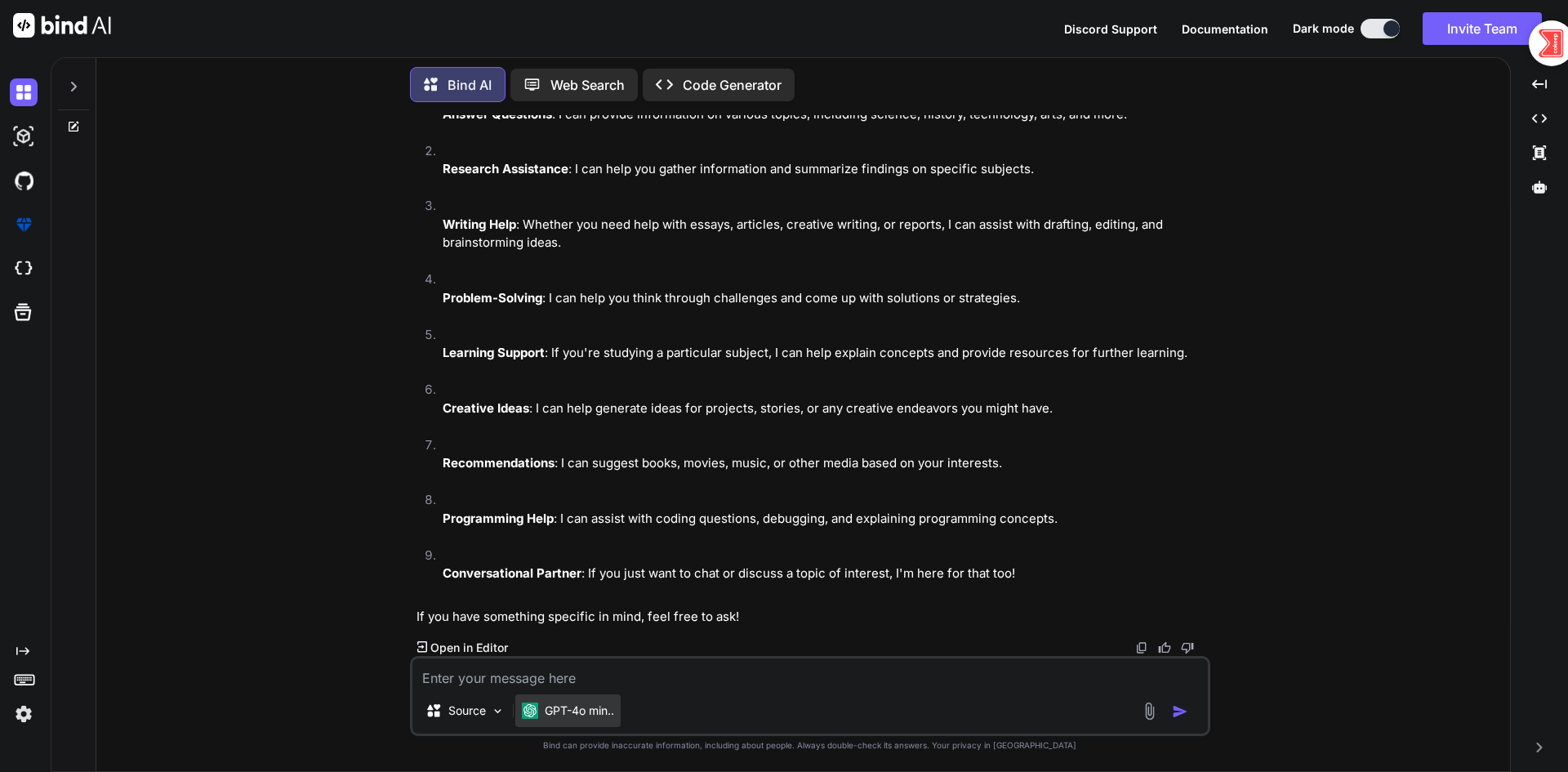
click at [591, 716] on p "GPT-4o min.." at bounding box center [579, 711] width 70 height 17
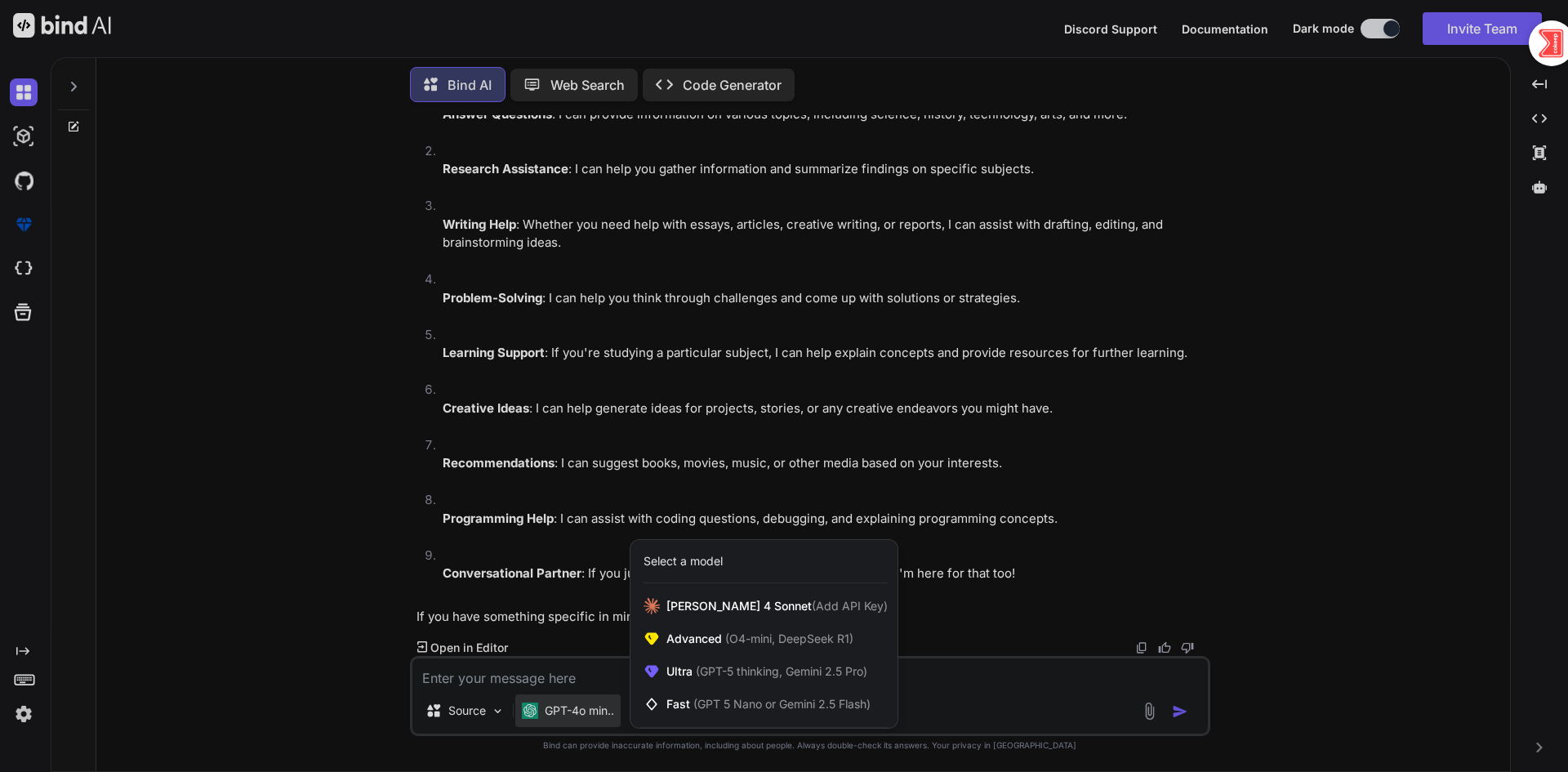
click at [1028, 683] on div at bounding box center [784, 386] width 1568 height 772
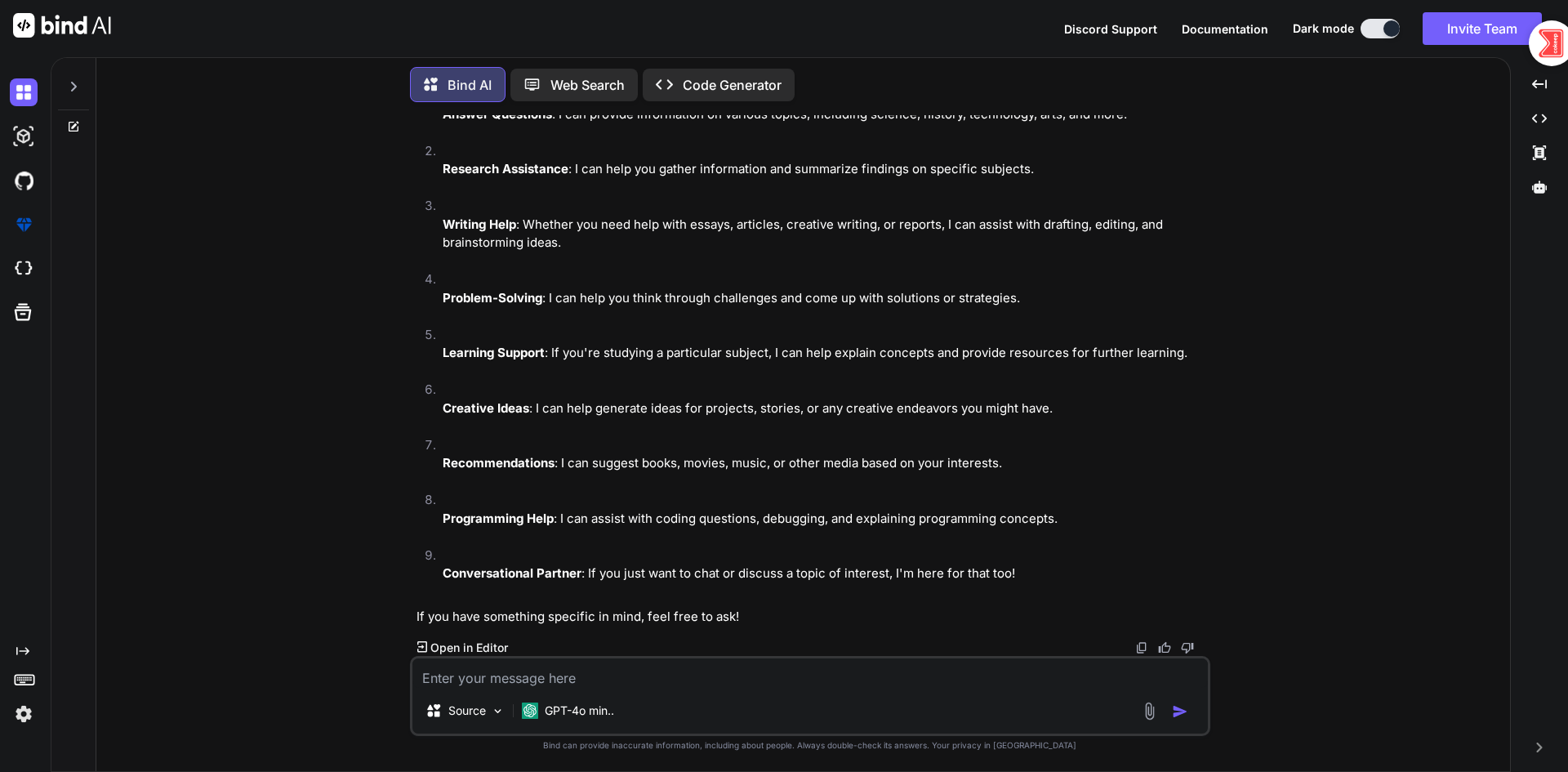
click at [1028, 683] on textarea at bounding box center [810, 673] width 795 height 30
click at [496, 706] on img at bounding box center [497, 711] width 14 height 14
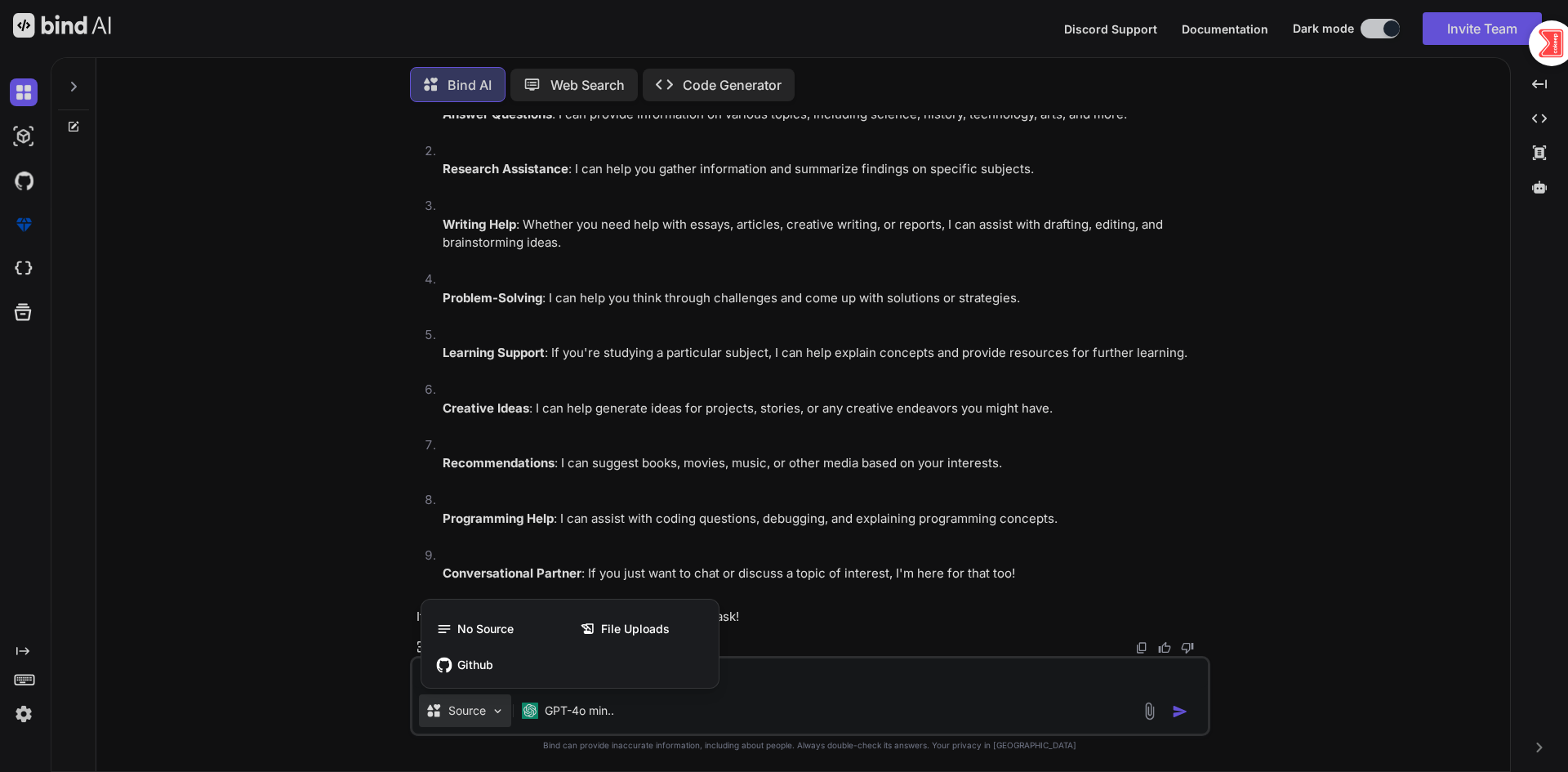
click at [839, 715] on div at bounding box center [784, 386] width 1568 height 772
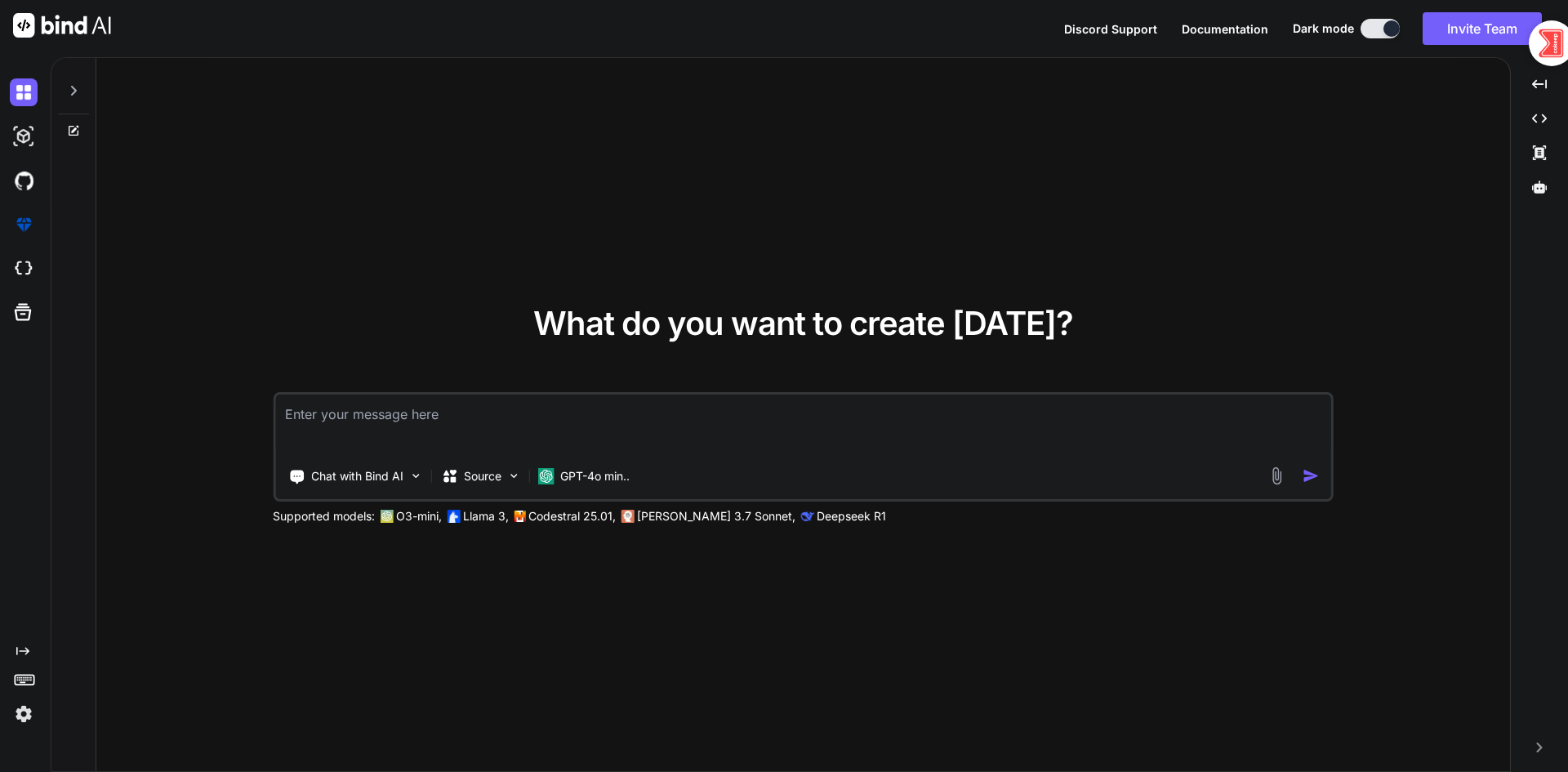
click at [1196, 39] on div "Discord Support Documentation Dark mode Invite Team Created with Pixso." at bounding box center [1309, 28] width 491 height 33
type textarea "x"
click at [1218, 34] on span "Documentation" at bounding box center [1224, 29] width 87 height 14
